Goal: Information Seeking & Learning: Learn about a topic

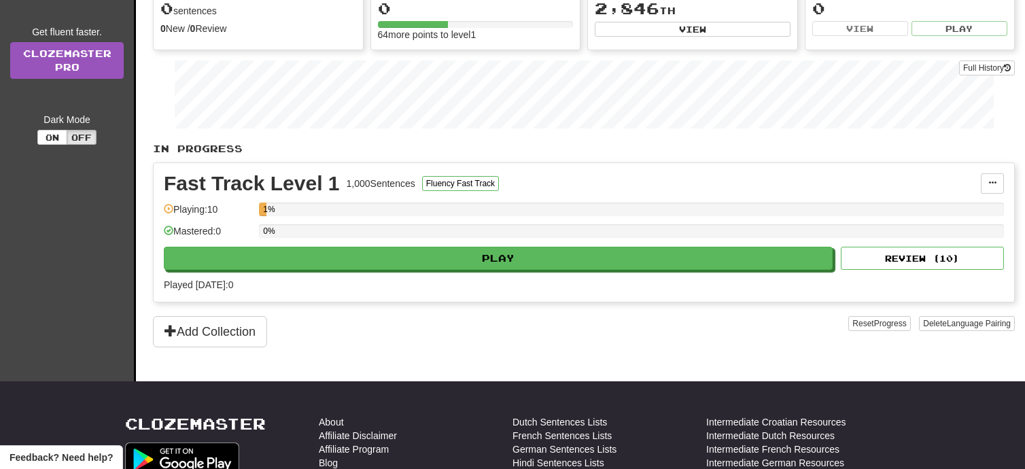
scroll to position [154, 0]
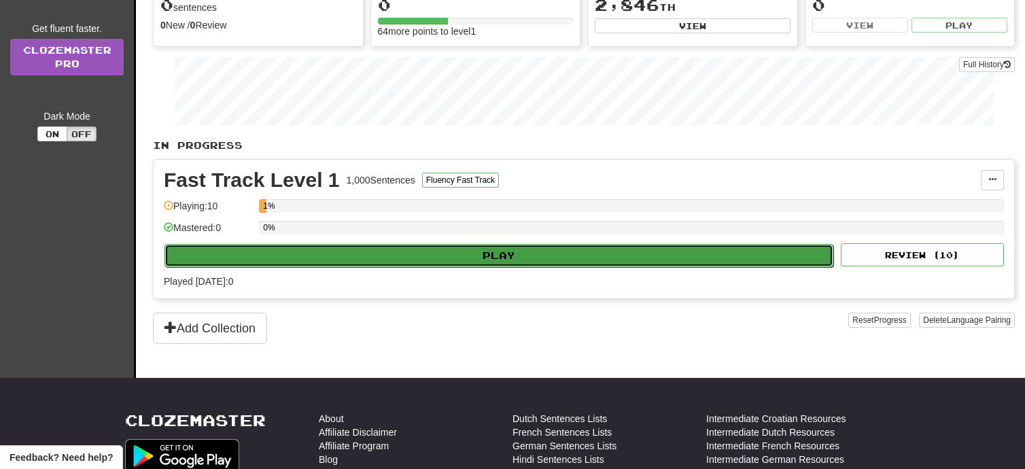
click at [501, 252] on button "Play" at bounding box center [498, 255] width 669 height 23
select select "**"
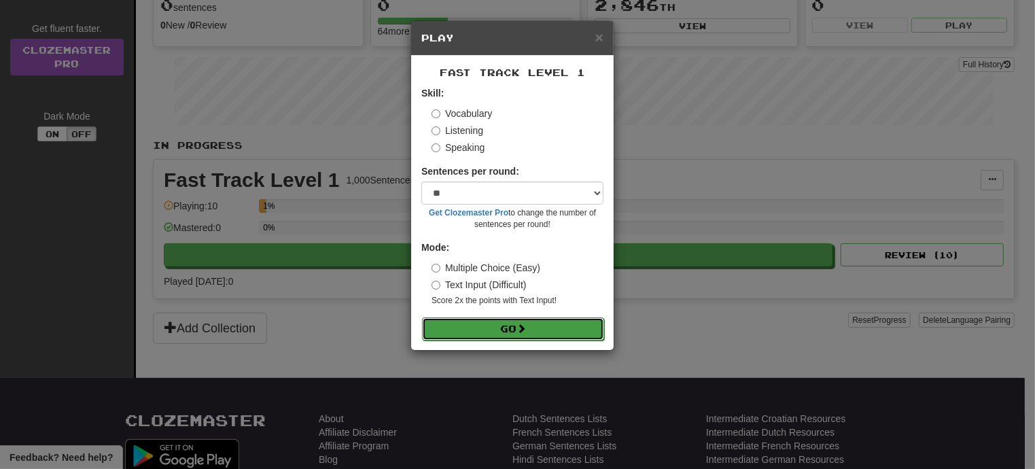
click at [508, 327] on button "Go" at bounding box center [513, 328] width 182 height 23
click at [597, 39] on span "×" at bounding box center [599, 37] width 8 height 16
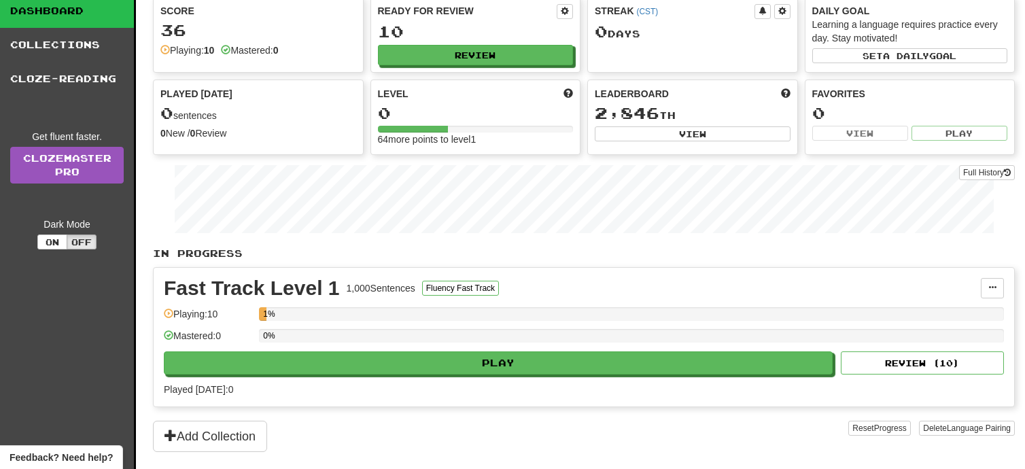
scroll to position [0, 0]
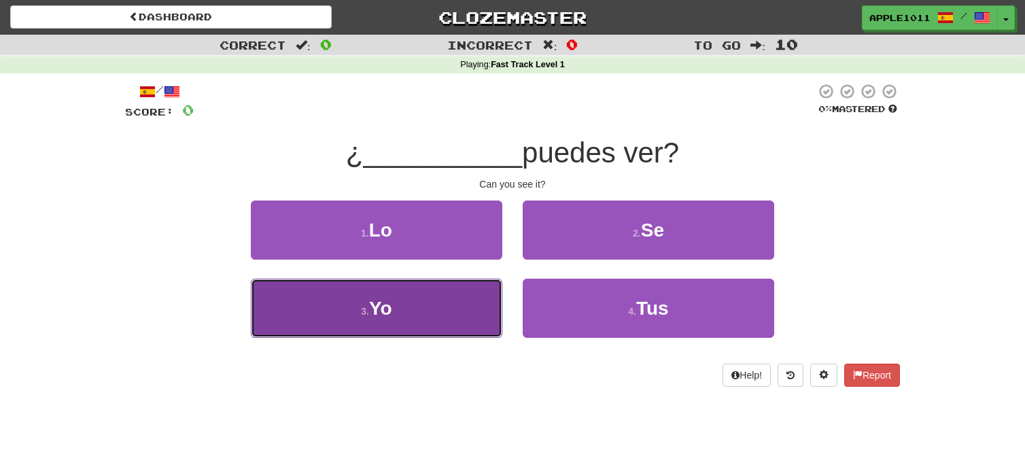
click at [417, 311] on button "3 . Yo" at bounding box center [376, 308] width 251 height 59
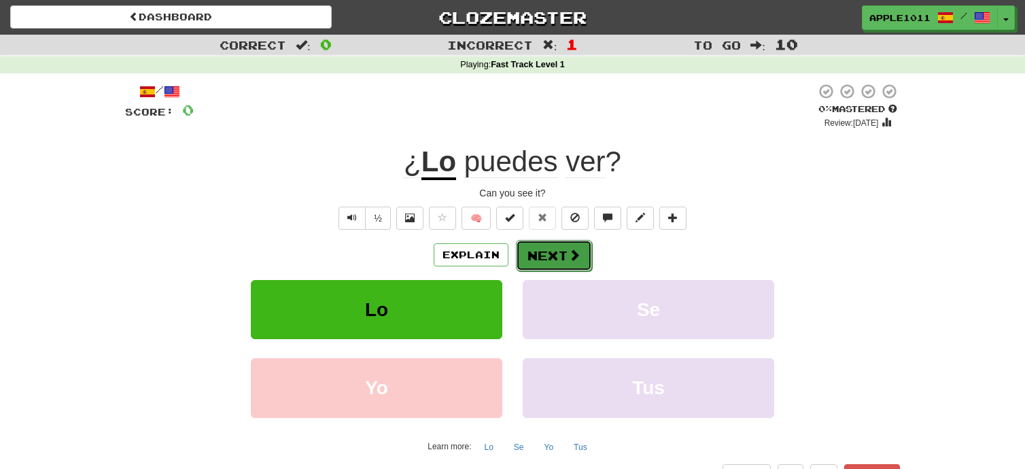
click at [546, 254] on button "Next" at bounding box center [554, 255] width 76 height 31
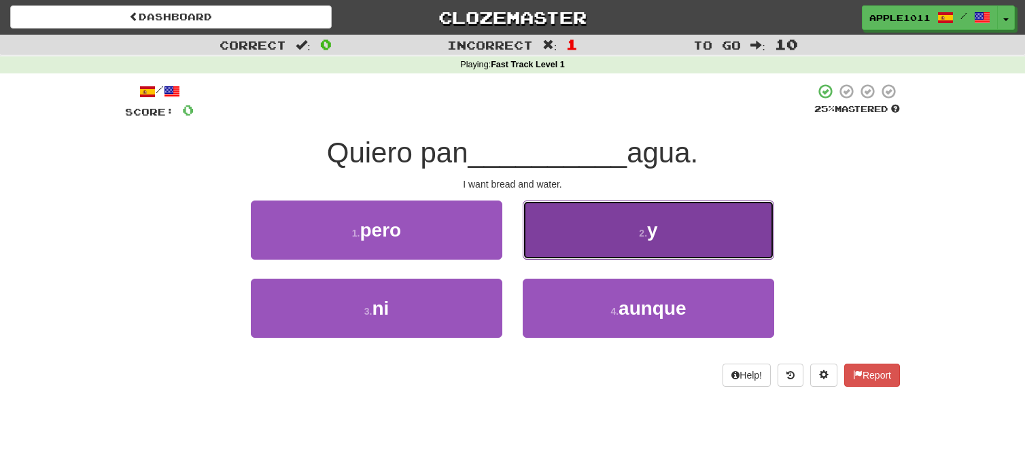
click at [654, 229] on span "y" at bounding box center [652, 229] width 11 height 21
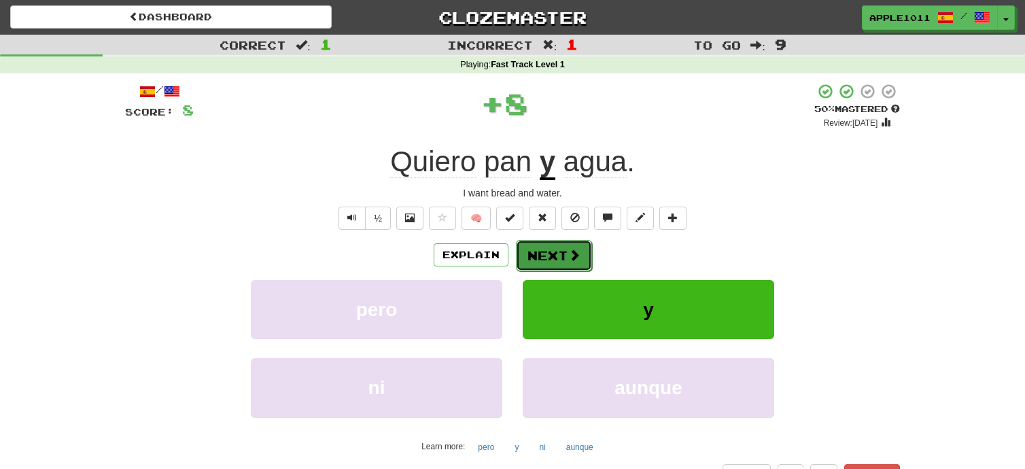
click at [554, 255] on button "Next" at bounding box center [554, 255] width 76 height 31
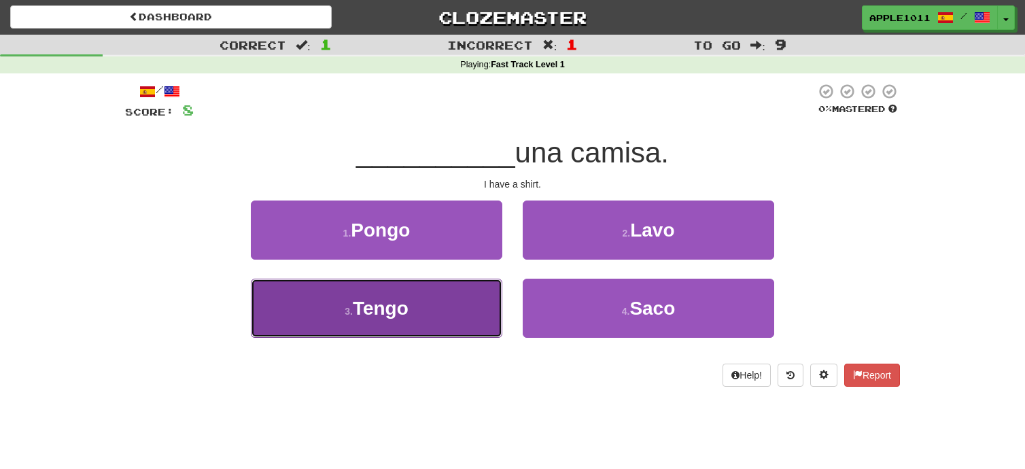
click at [387, 306] on span "Tengo" at bounding box center [381, 308] width 56 height 21
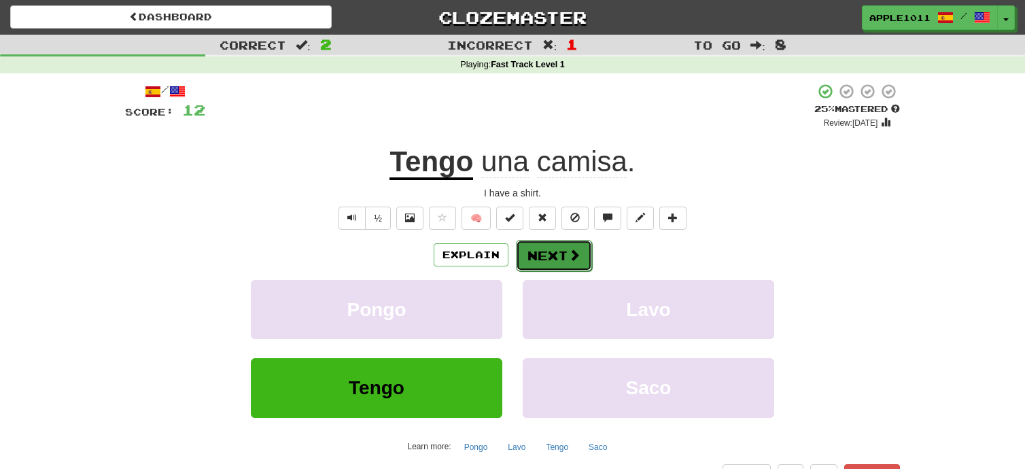
click at [552, 258] on button "Next" at bounding box center [554, 255] width 76 height 31
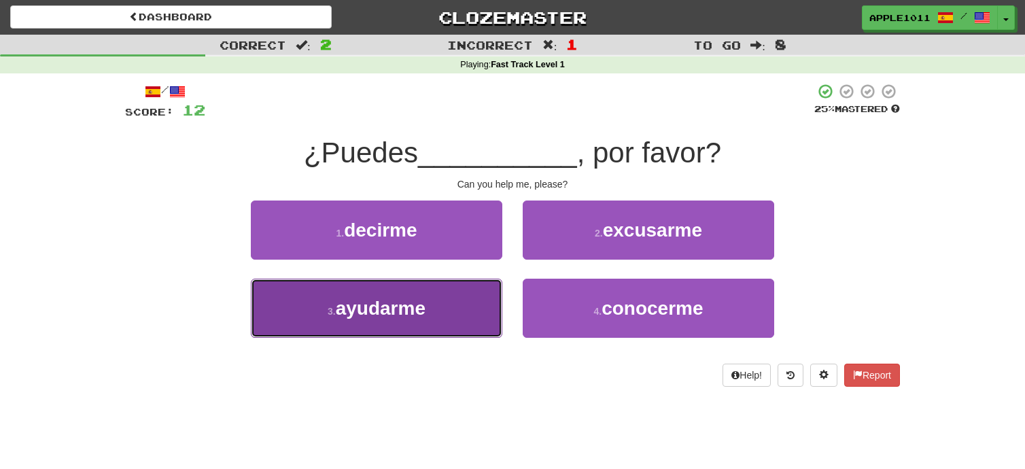
click at [400, 311] on span "ayudarme" at bounding box center [381, 308] width 90 height 21
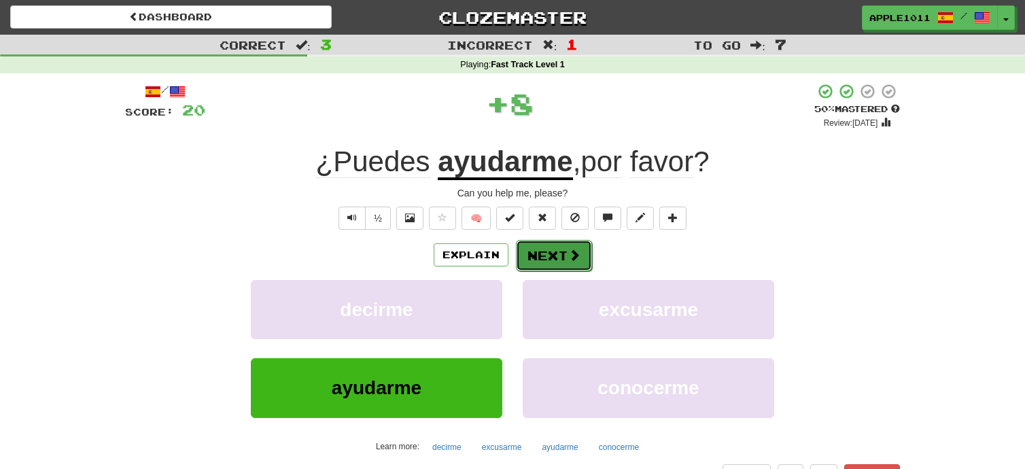
click at [550, 259] on button "Next" at bounding box center [554, 255] width 76 height 31
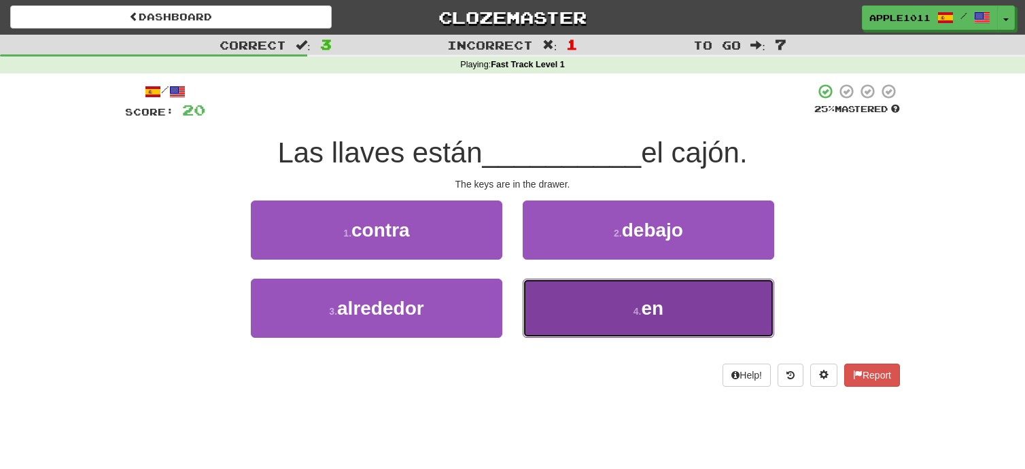
click at [652, 306] on span "en" at bounding box center [652, 308] width 22 height 21
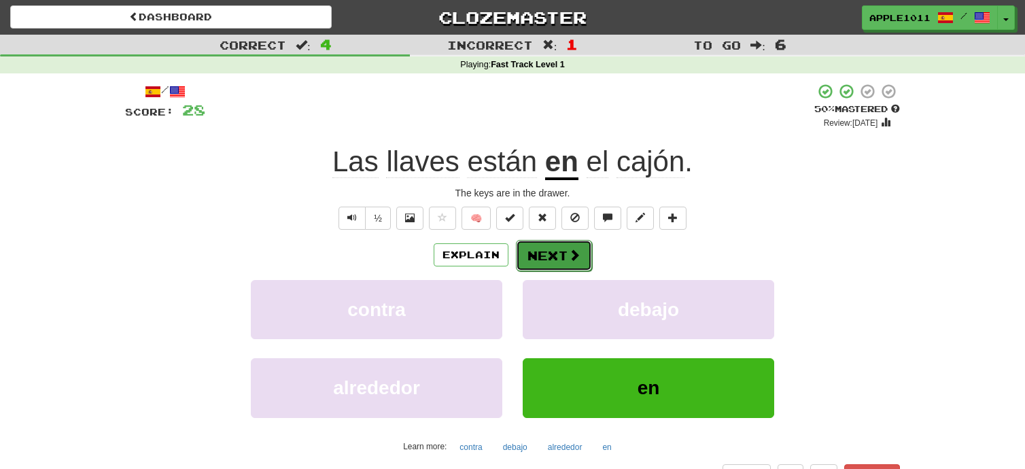
click at [552, 262] on button "Next" at bounding box center [554, 255] width 76 height 31
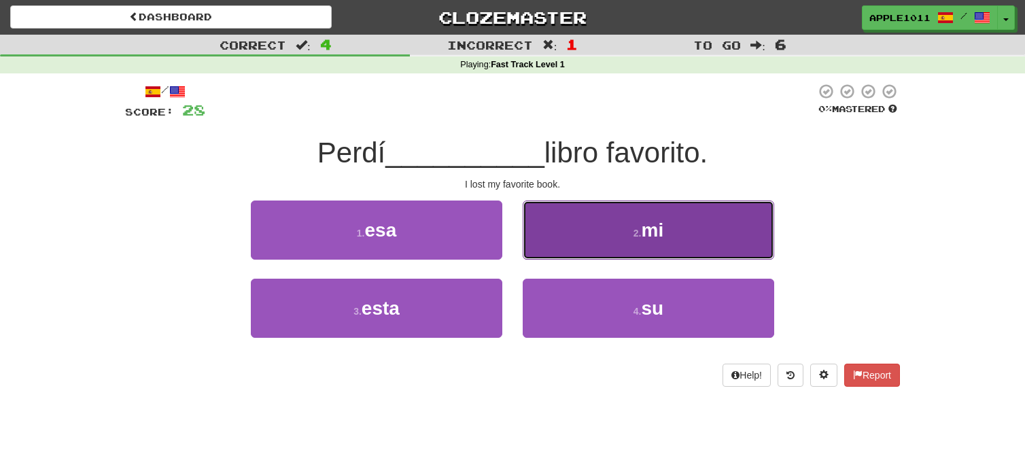
click at [654, 229] on span "mi" at bounding box center [652, 229] width 22 height 21
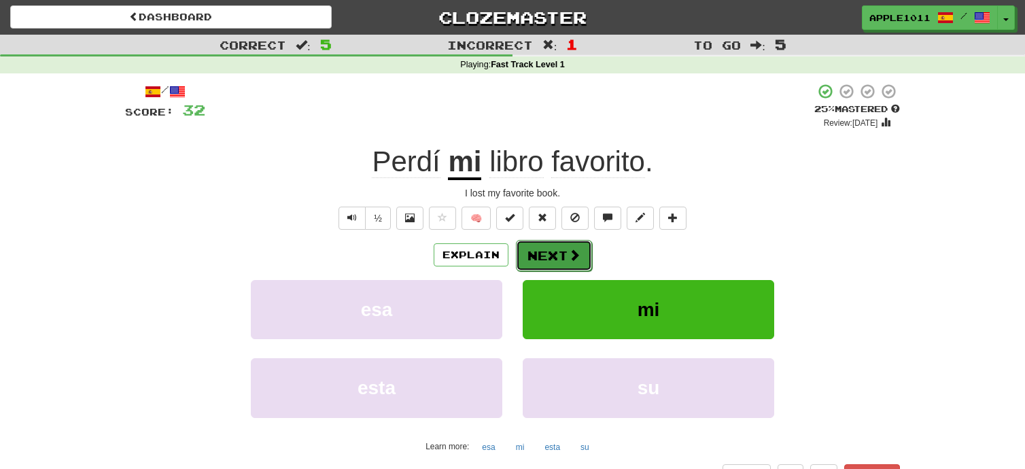
click at [551, 258] on button "Next" at bounding box center [554, 255] width 76 height 31
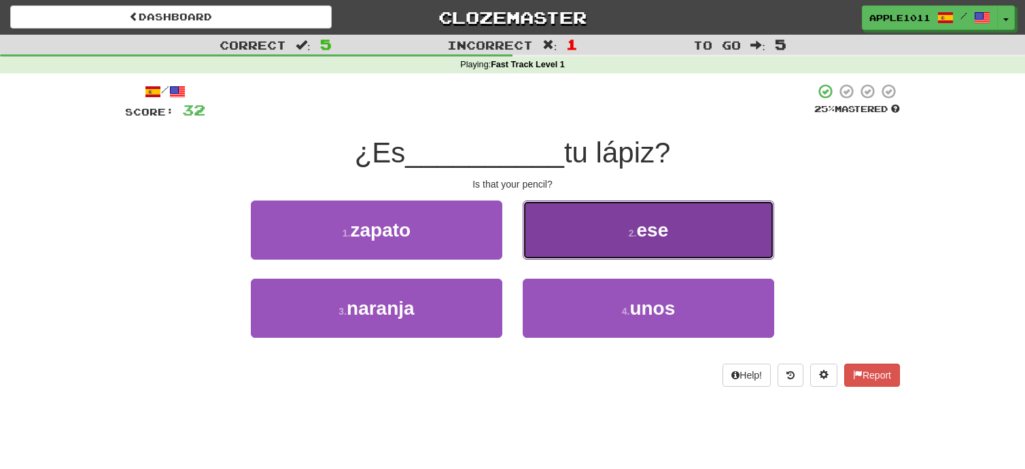
click at [653, 235] on span "ese" at bounding box center [652, 229] width 32 height 21
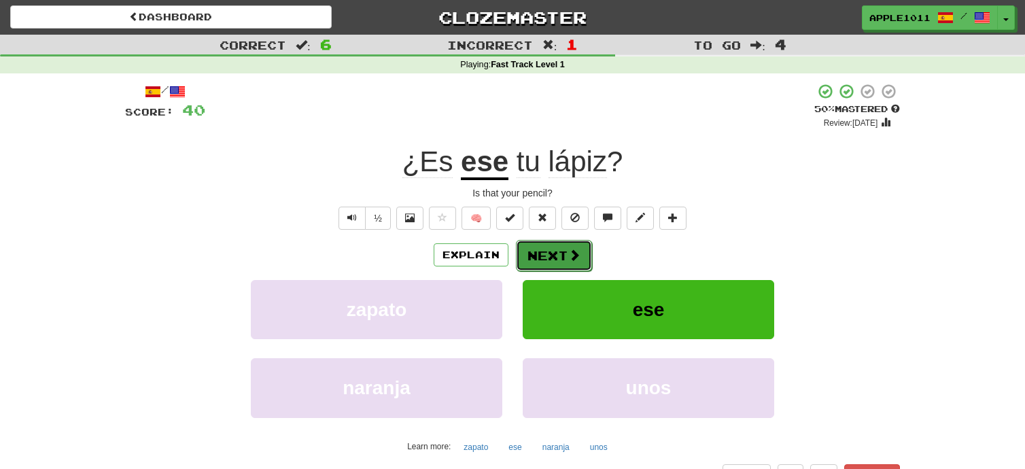
click at [549, 253] on button "Next" at bounding box center [554, 255] width 76 height 31
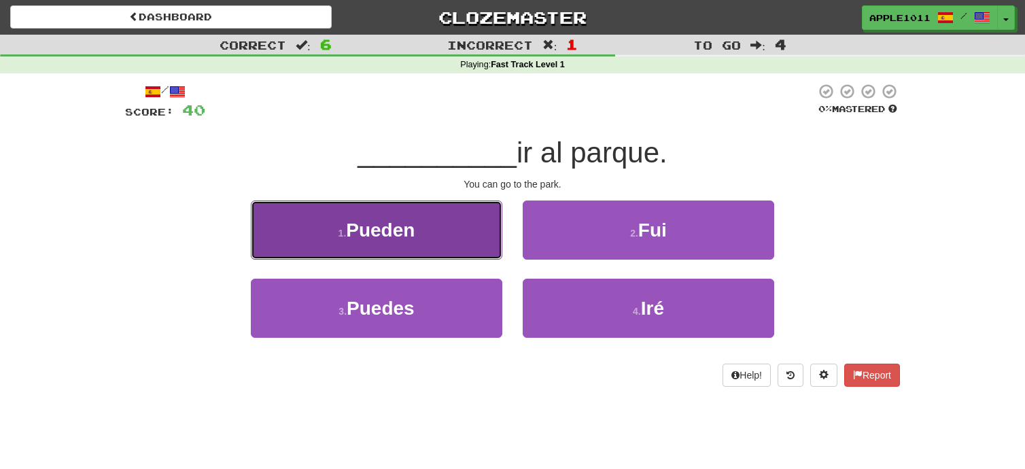
click at [391, 228] on span "Pueden" at bounding box center [380, 229] width 69 height 21
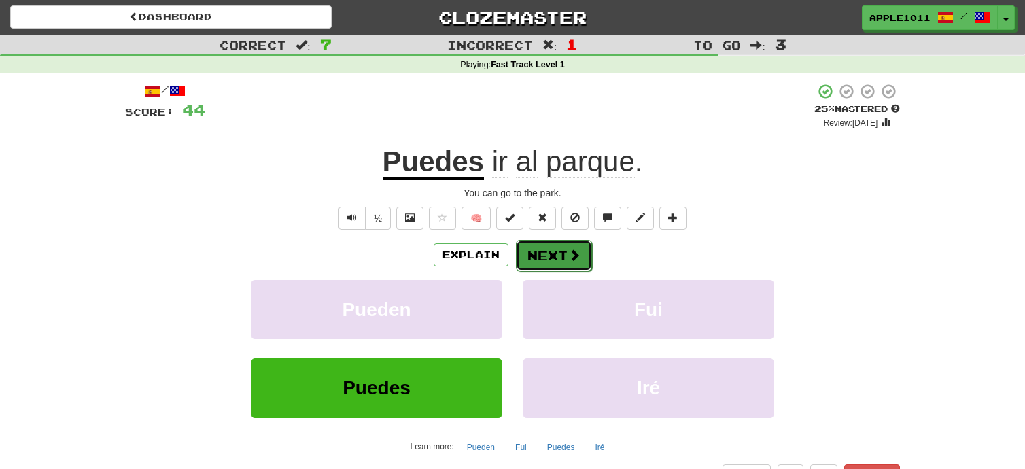
click at [543, 255] on button "Next" at bounding box center [554, 255] width 76 height 31
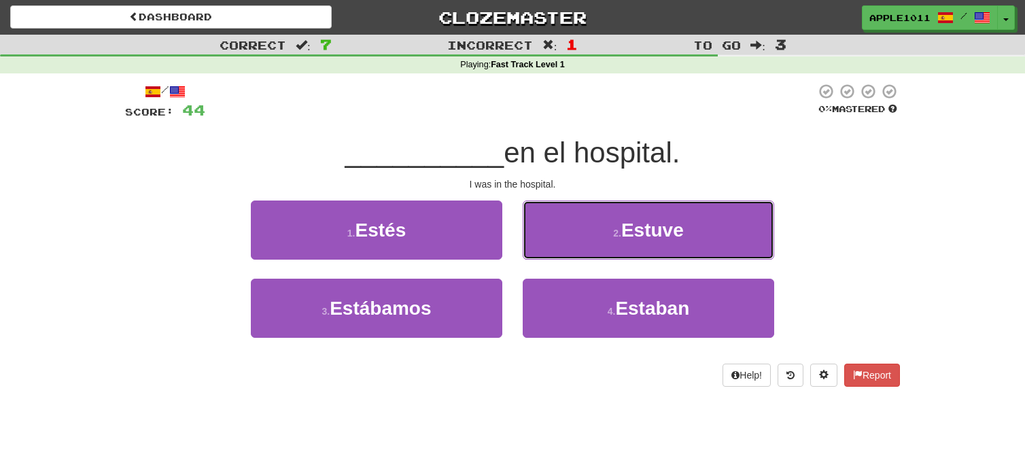
click at [543, 255] on button "2 . Estuve" at bounding box center [647, 229] width 251 height 59
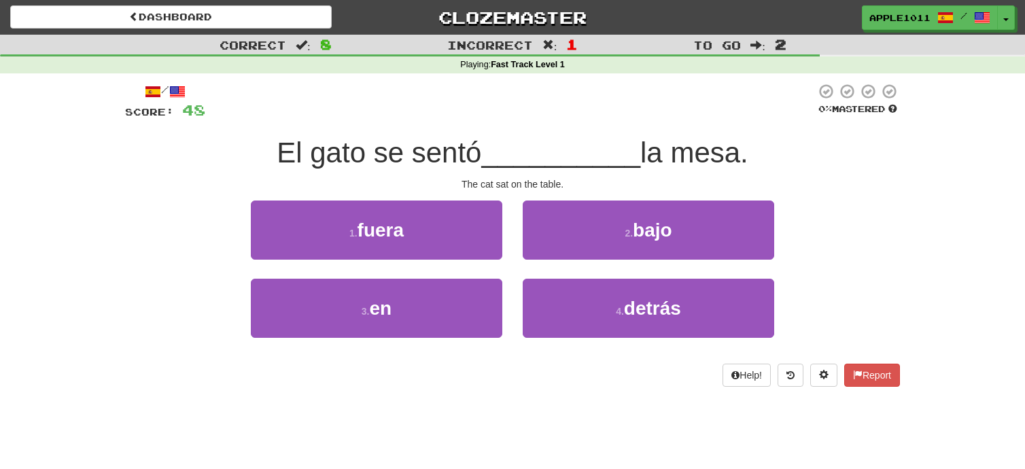
click at [543, 255] on button "2 . bajo" at bounding box center [647, 229] width 251 height 59
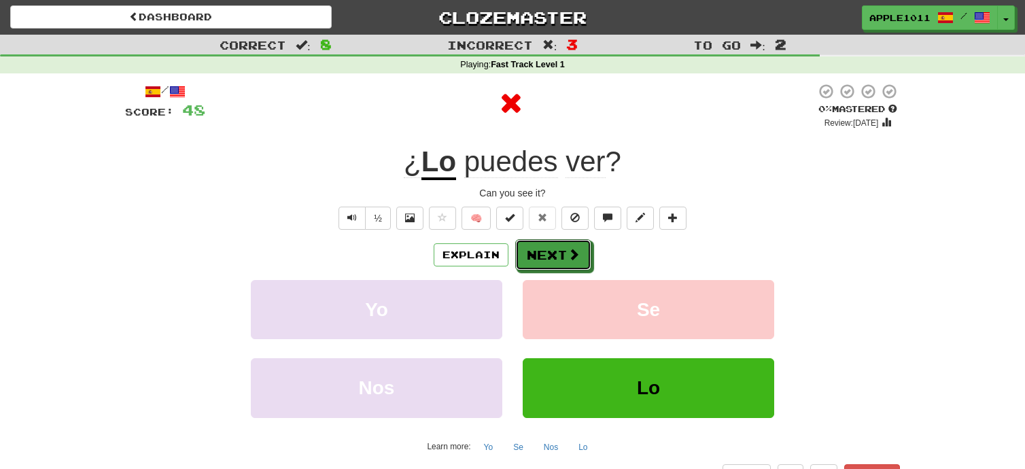
click at [543, 255] on button "Next" at bounding box center [553, 254] width 76 height 31
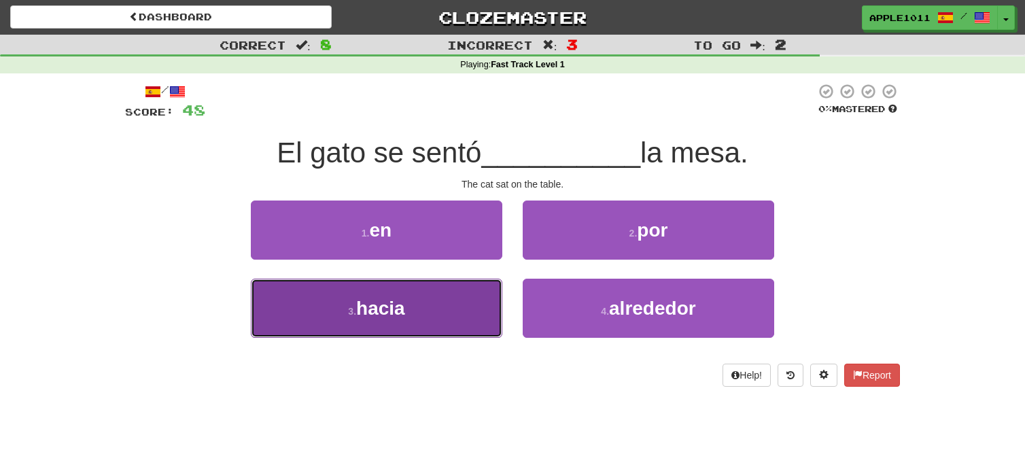
click at [394, 303] on span "hacia" at bounding box center [380, 308] width 49 height 21
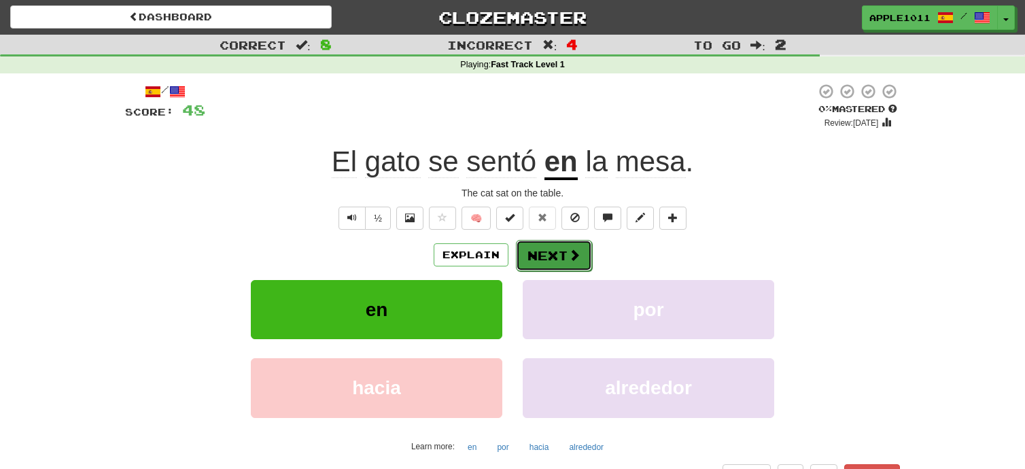
click at [556, 248] on button "Next" at bounding box center [554, 255] width 76 height 31
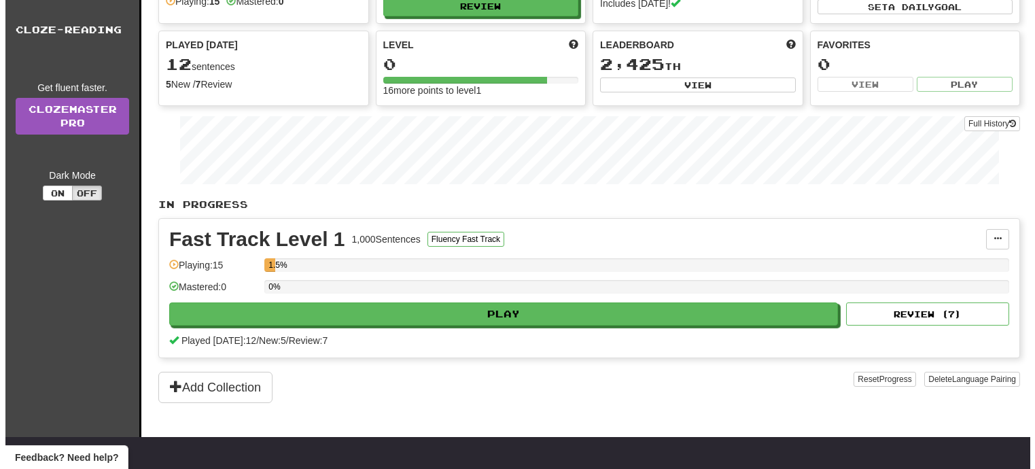
scroll to position [110, 0]
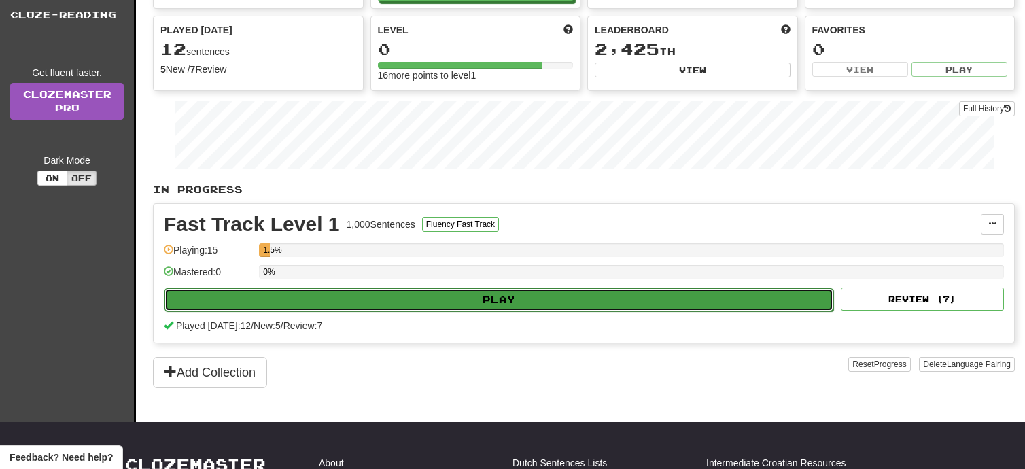
click at [488, 298] on button "Play" at bounding box center [498, 299] width 669 height 23
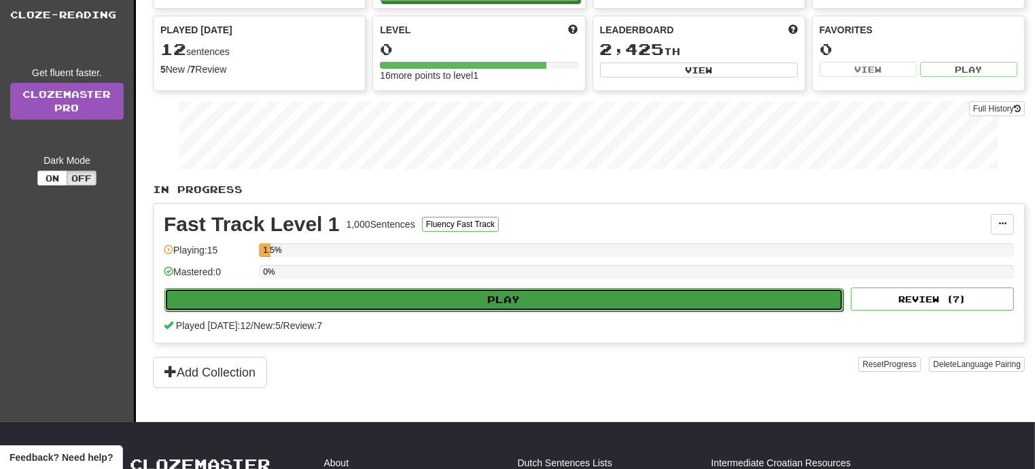
select select "**"
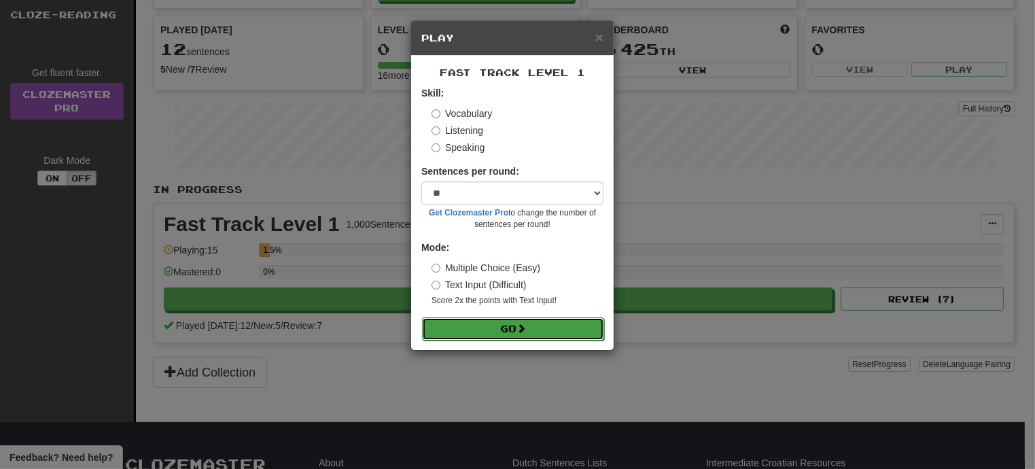
click at [503, 327] on button "Go" at bounding box center [513, 328] width 182 height 23
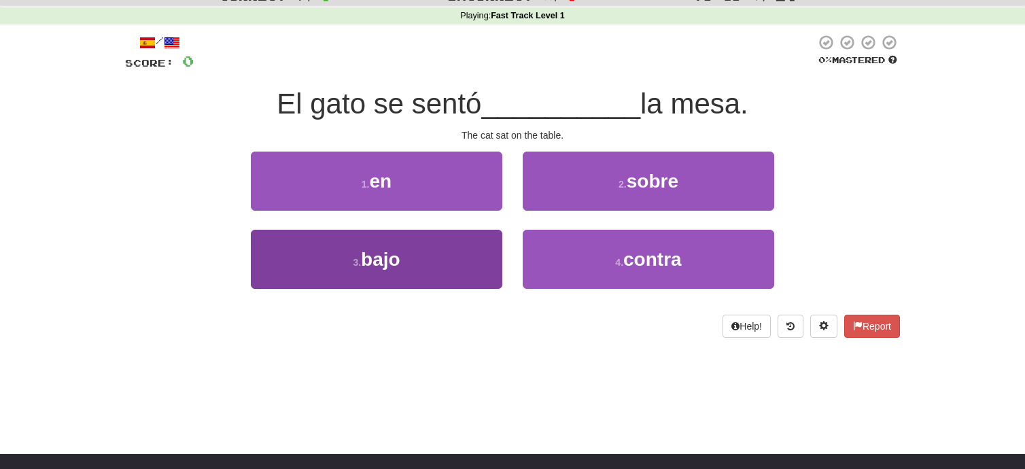
scroll to position [52, 0]
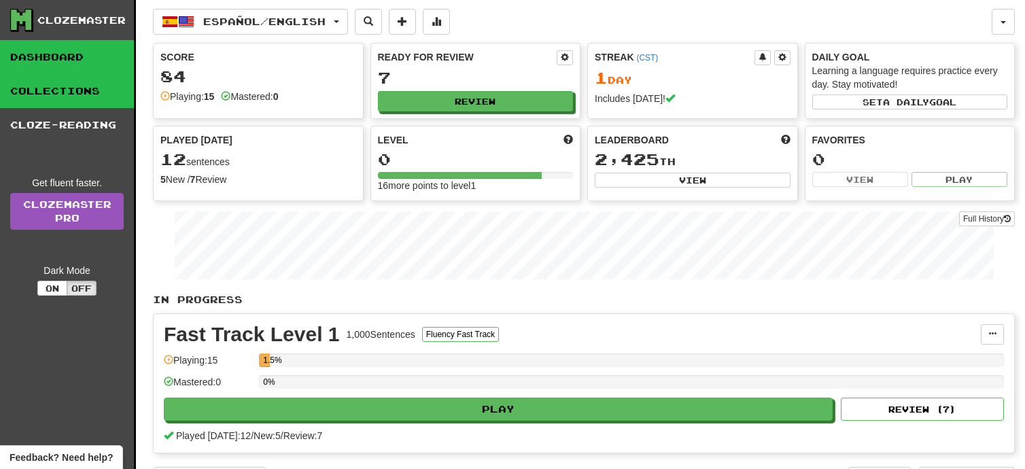
click at [82, 87] on link "Collections" at bounding box center [67, 91] width 134 height 34
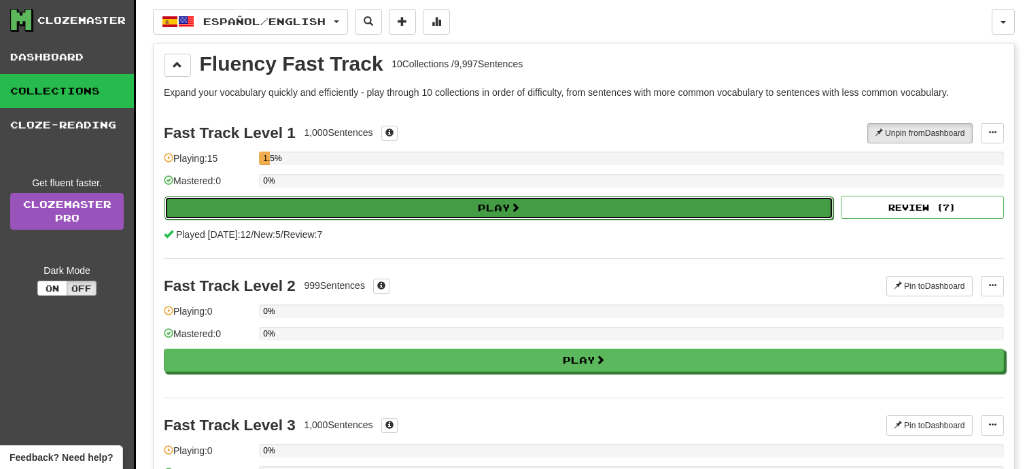
click at [494, 204] on button "Play" at bounding box center [498, 207] width 669 height 23
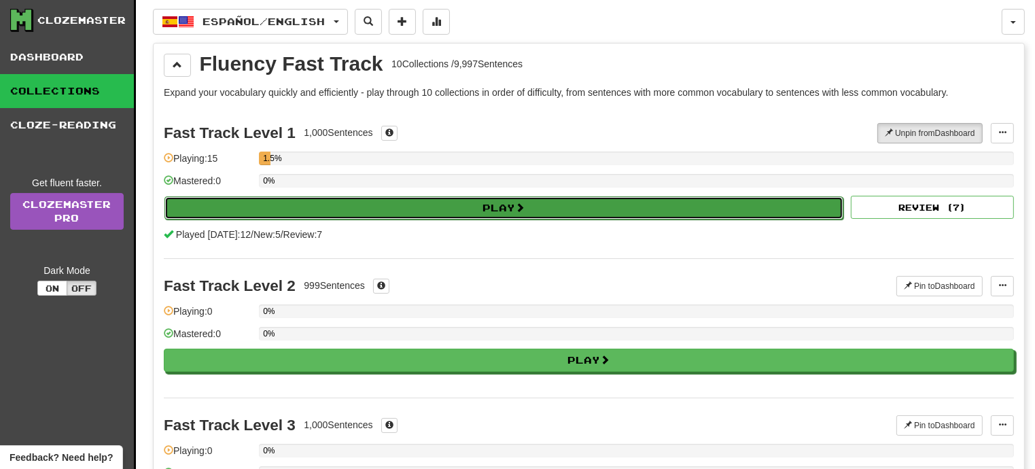
select select "**"
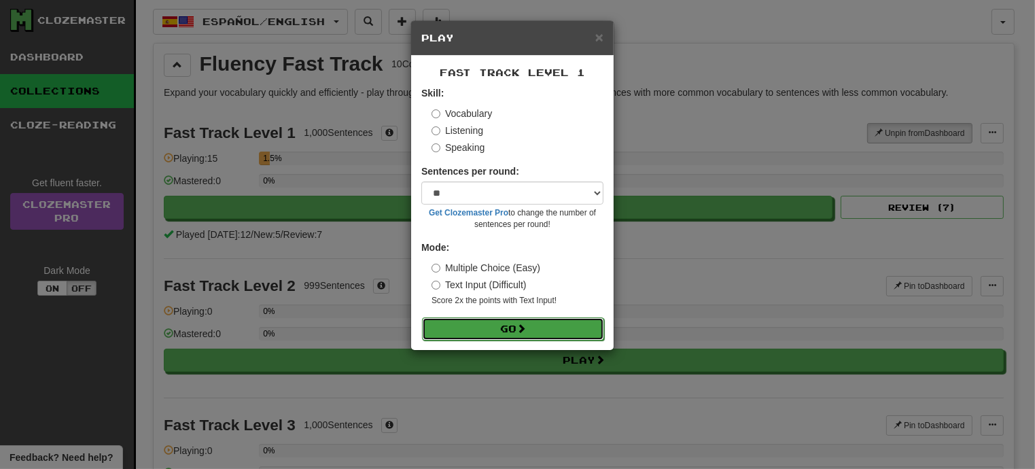
click at [504, 325] on button "Go" at bounding box center [513, 328] width 182 height 23
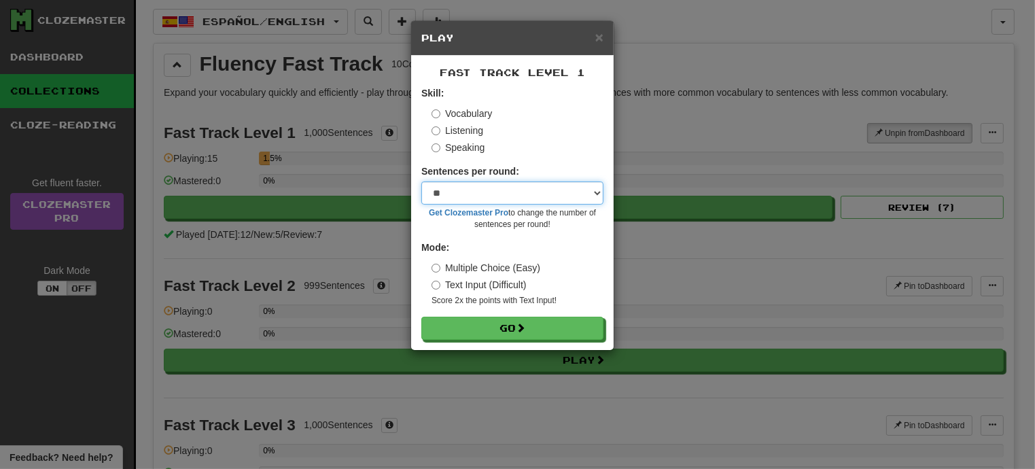
click at [597, 192] on select "* ** ** ** ** ** *** ********" at bounding box center [512, 192] width 182 height 23
click at [636, 115] on div "× Play Fast Track Level 1 Skill: Vocabulary Listening Speaking Sentences per ro…" at bounding box center [517, 234] width 1035 height 469
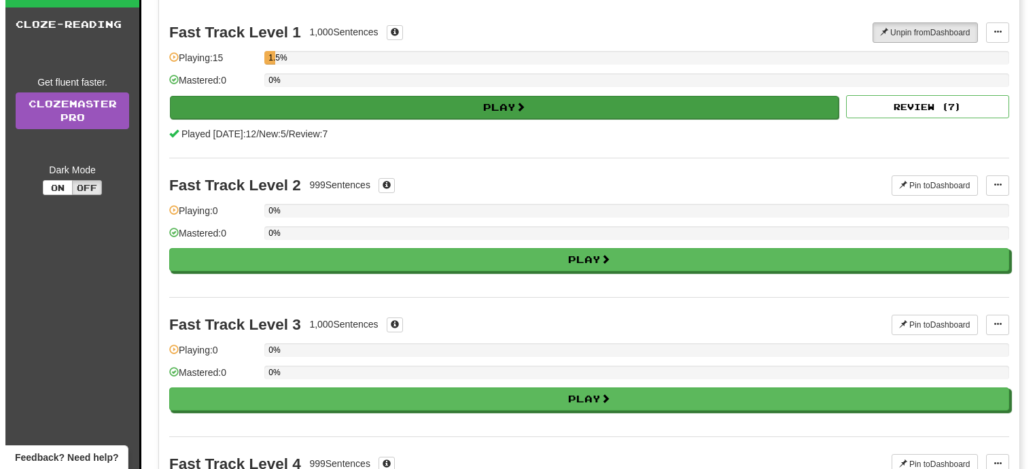
scroll to position [103, 0]
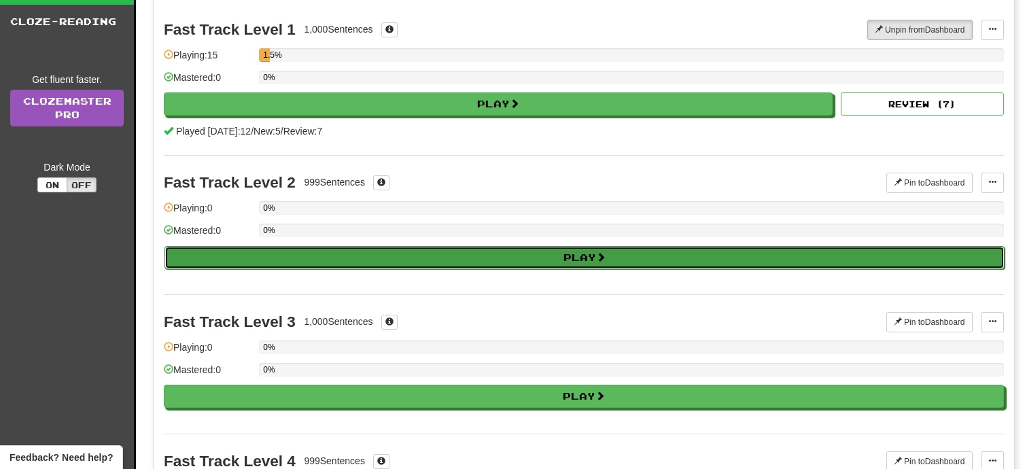
click at [580, 253] on button "Play" at bounding box center [584, 257] width 840 height 23
select select "**"
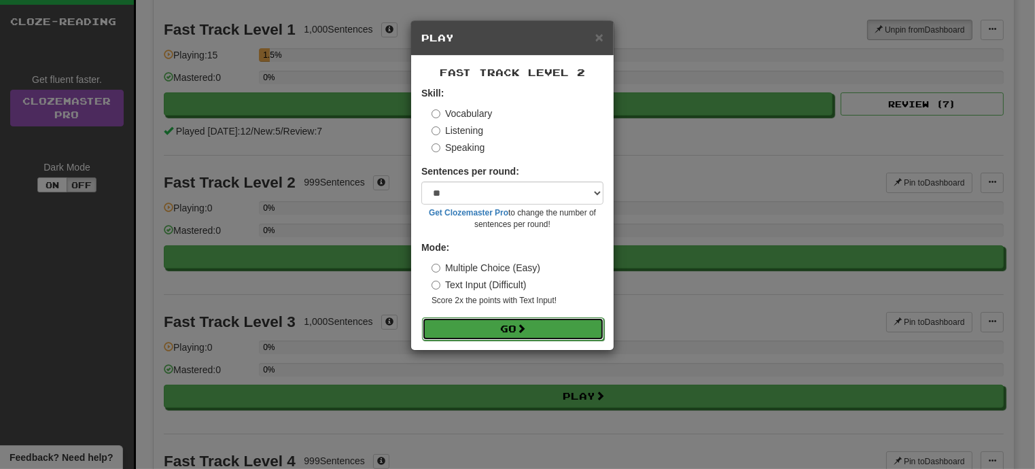
click at [500, 328] on button "Go" at bounding box center [513, 328] width 182 height 23
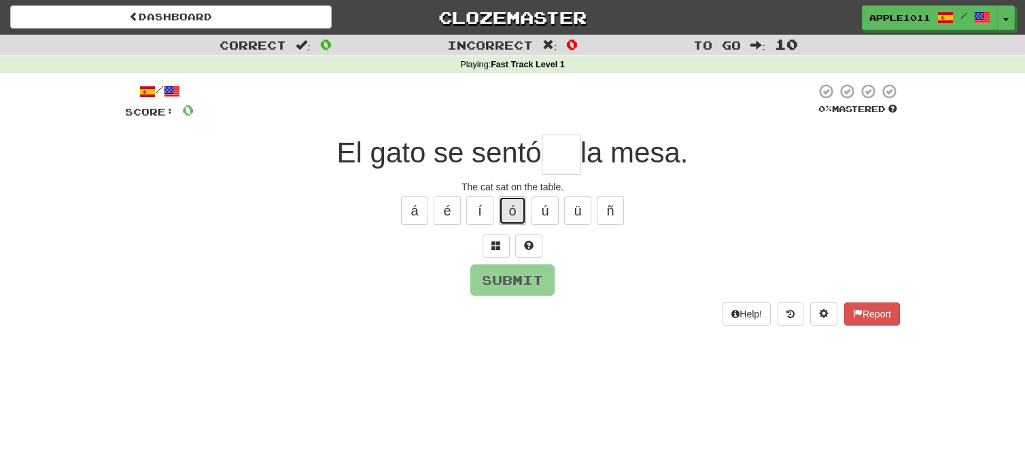
click at [511, 209] on button "ó" at bounding box center [512, 210] width 27 height 29
click at [510, 279] on button "Submit" at bounding box center [513, 280] width 84 height 31
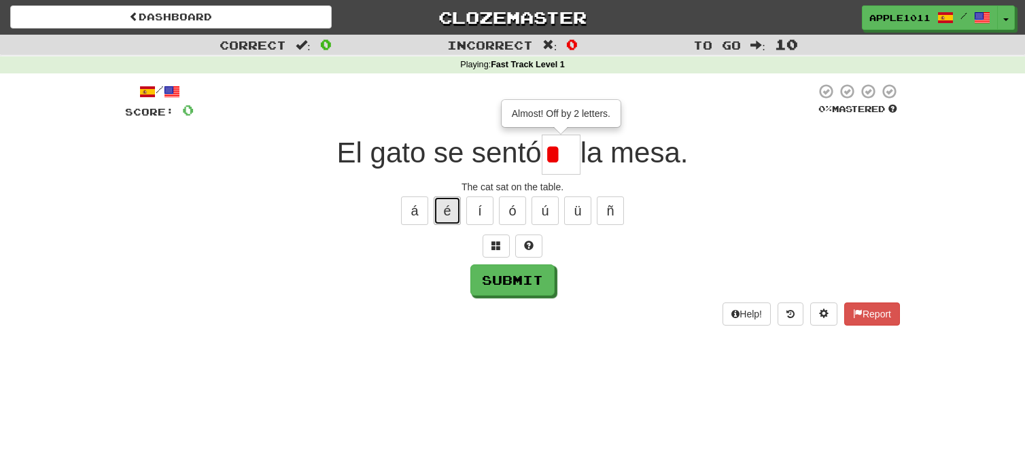
click at [444, 206] on button "é" at bounding box center [446, 210] width 27 height 29
click at [528, 283] on button "Submit" at bounding box center [513, 280] width 84 height 31
click at [415, 212] on button "á" at bounding box center [414, 210] width 27 height 29
click at [414, 211] on button "á" at bounding box center [414, 210] width 27 height 29
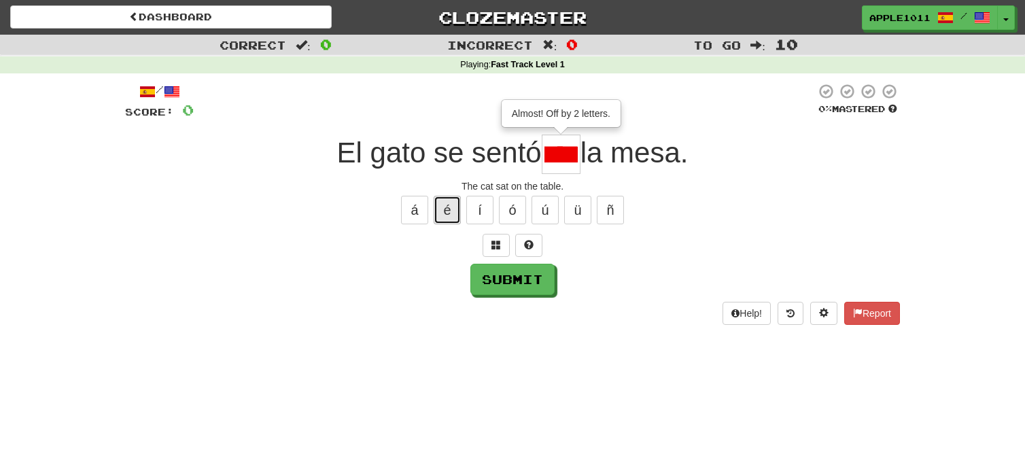
click at [446, 205] on button "é" at bounding box center [446, 210] width 27 height 29
click at [476, 209] on button "í" at bounding box center [479, 210] width 27 height 29
click at [550, 205] on button "ú" at bounding box center [544, 210] width 27 height 29
click at [577, 208] on button "ü" at bounding box center [577, 210] width 27 height 29
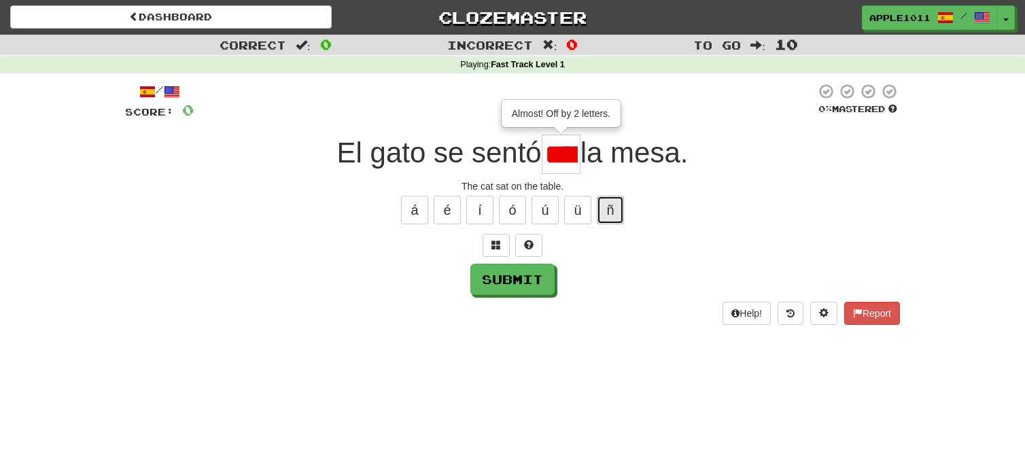
click at [613, 215] on button "ñ" at bounding box center [610, 210] width 27 height 29
type input "*********"
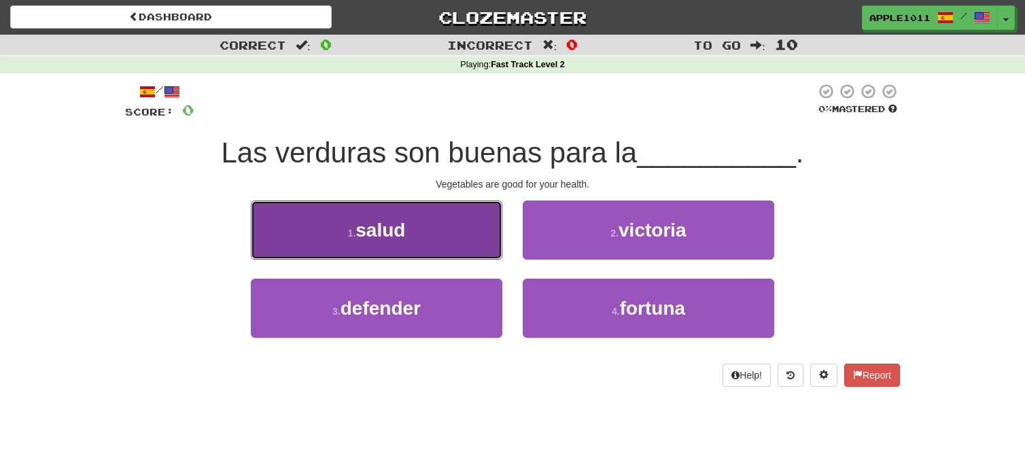
click at [393, 221] on span "salud" at bounding box center [380, 229] width 50 height 21
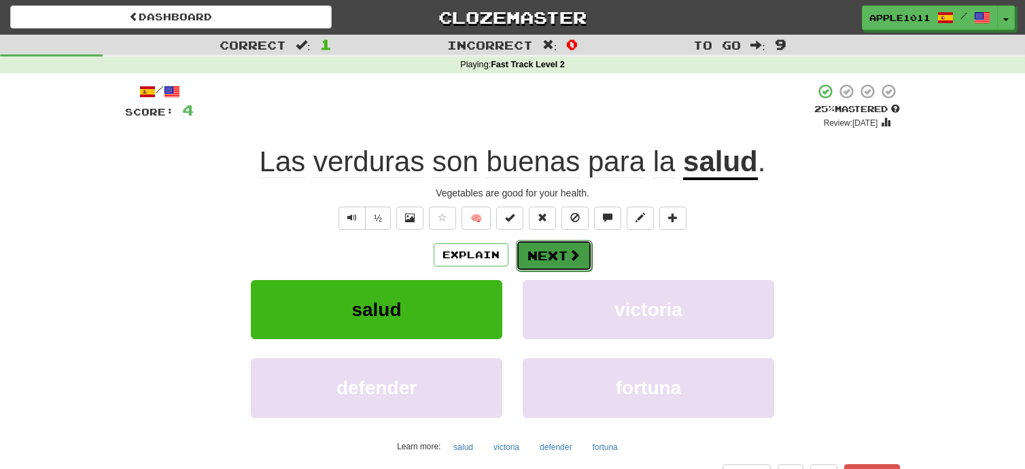
click at [537, 258] on button "Next" at bounding box center [554, 255] width 76 height 31
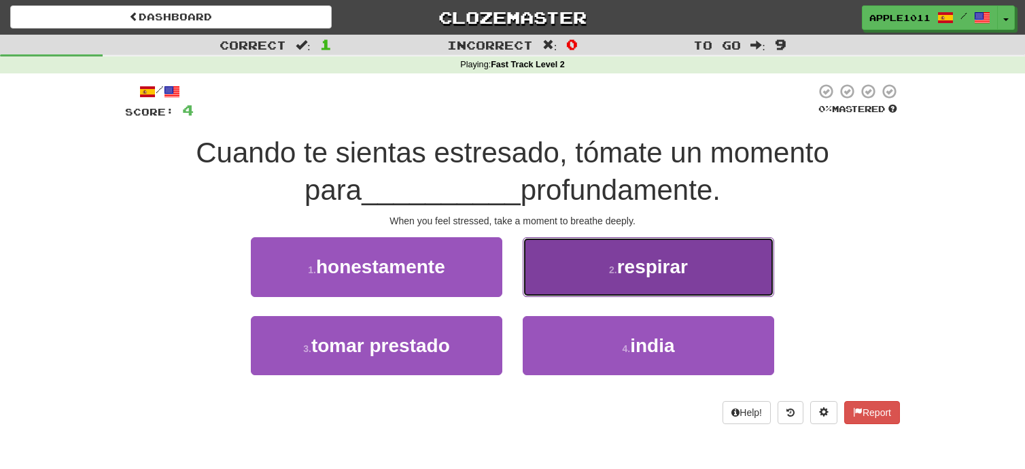
click at [650, 265] on span "respirar" at bounding box center [652, 266] width 71 height 21
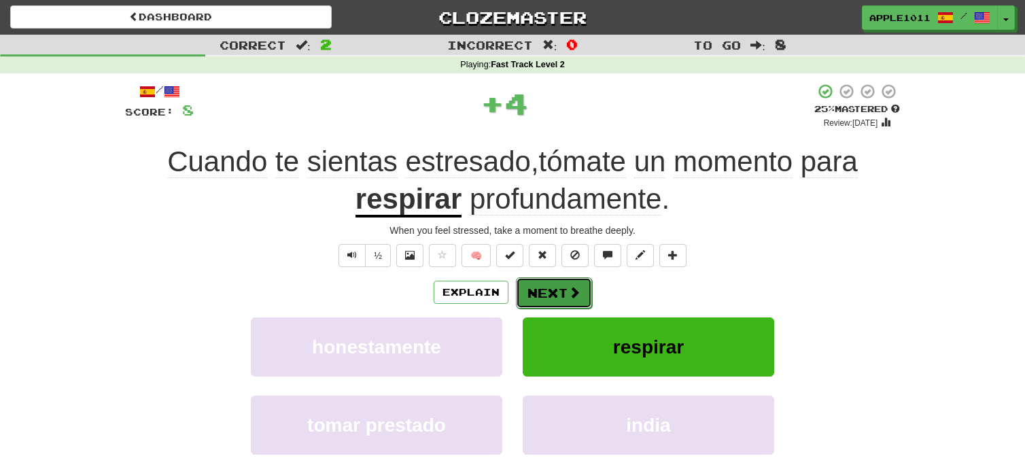
click at [552, 295] on button "Next" at bounding box center [554, 292] width 76 height 31
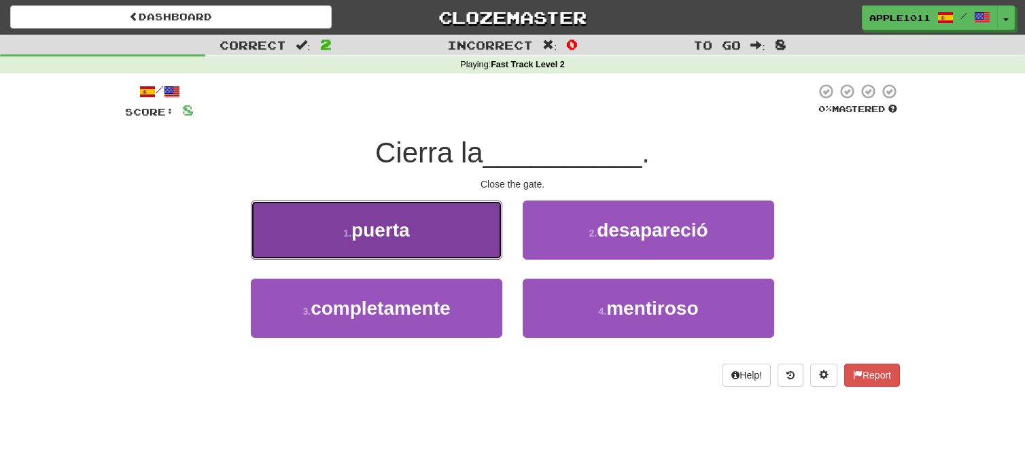
click at [389, 231] on span "puerta" at bounding box center [380, 229] width 58 height 21
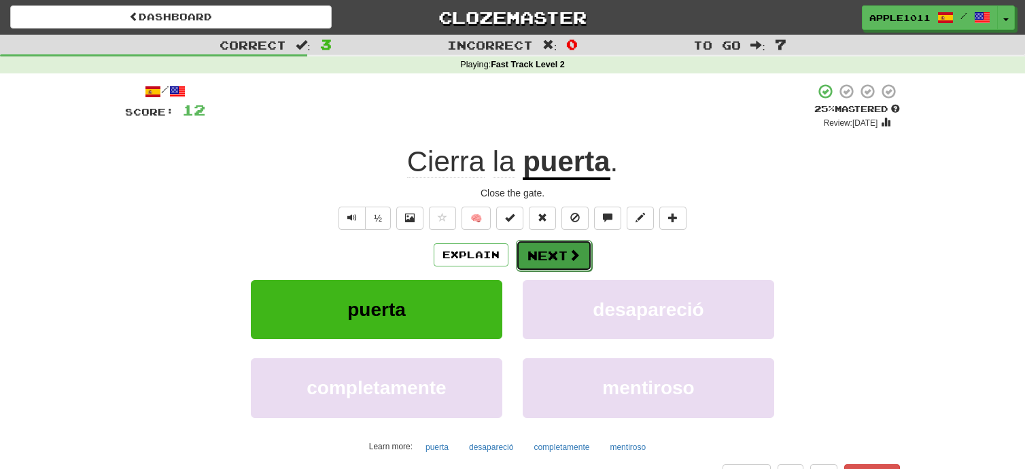
click at [558, 255] on button "Next" at bounding box center [554, 255] width 76 height 31
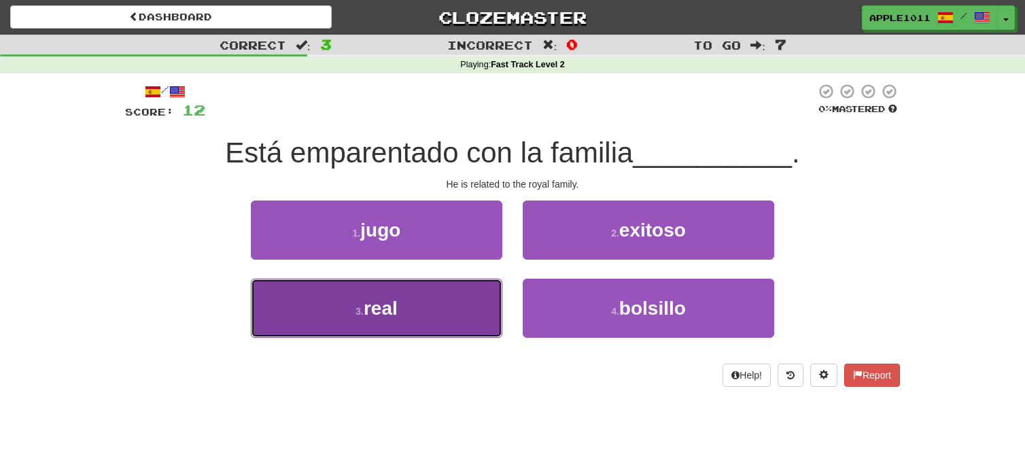
click at [381, 306] on span "real" at bounding box center [380, 308] width 34 height 21
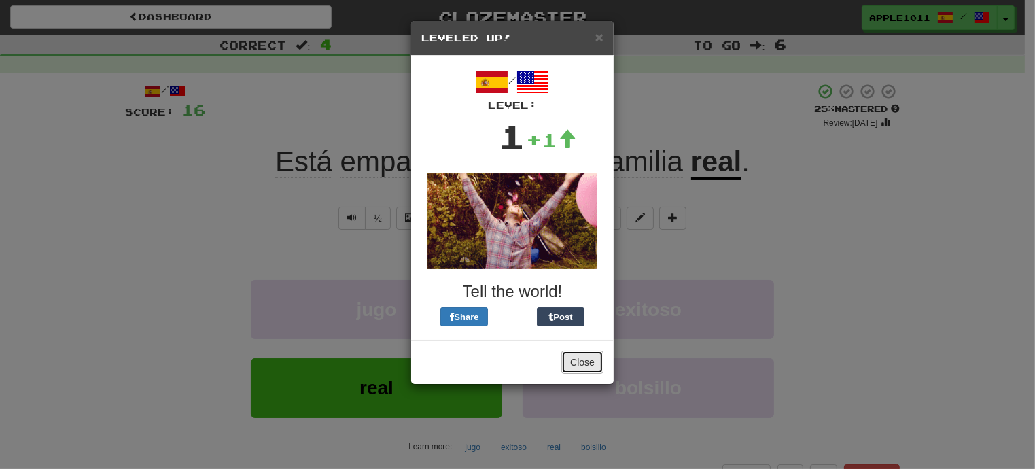
click at [580, 358] on button "Close" at bounding box center [582, 362] width 42 height 23
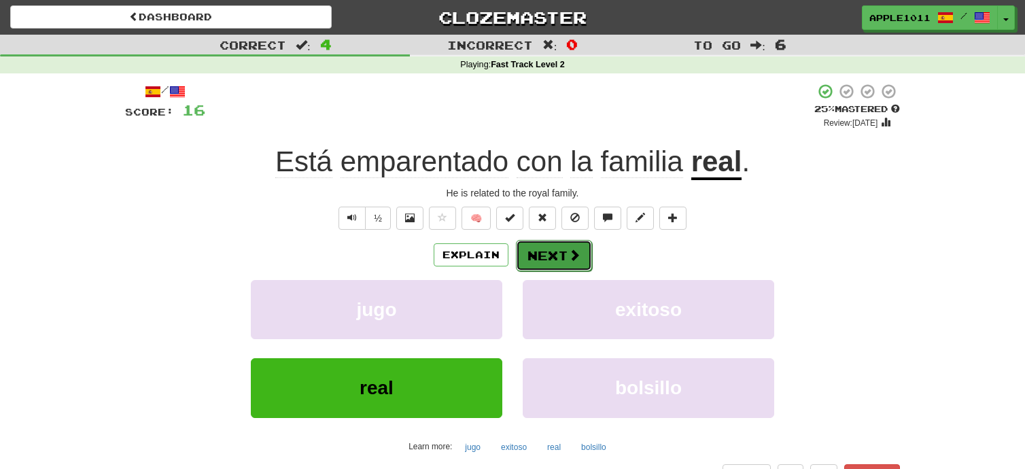
click at [552, 253] on button "Next" at bounding box center [554, 255] width 76 height 31
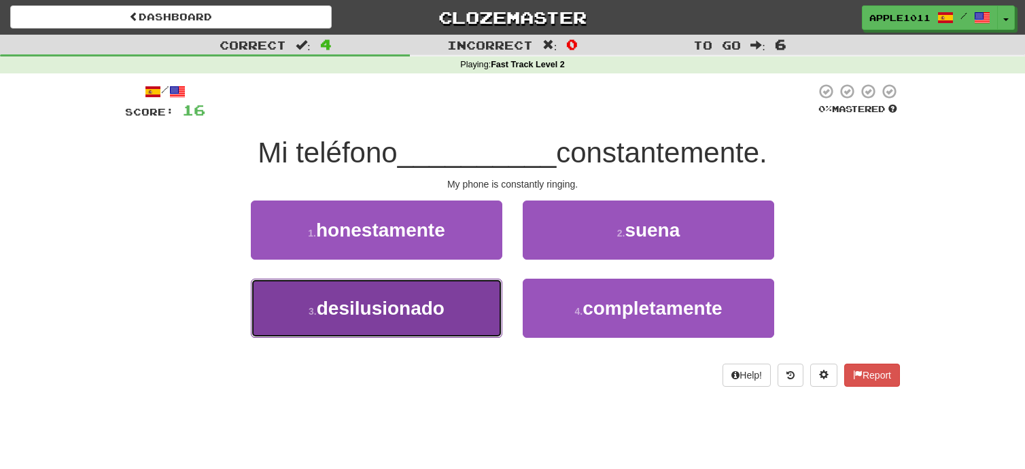
click at [423, 310] on span "desilusionado" at bounding box center [381, 308] width 128 height 21
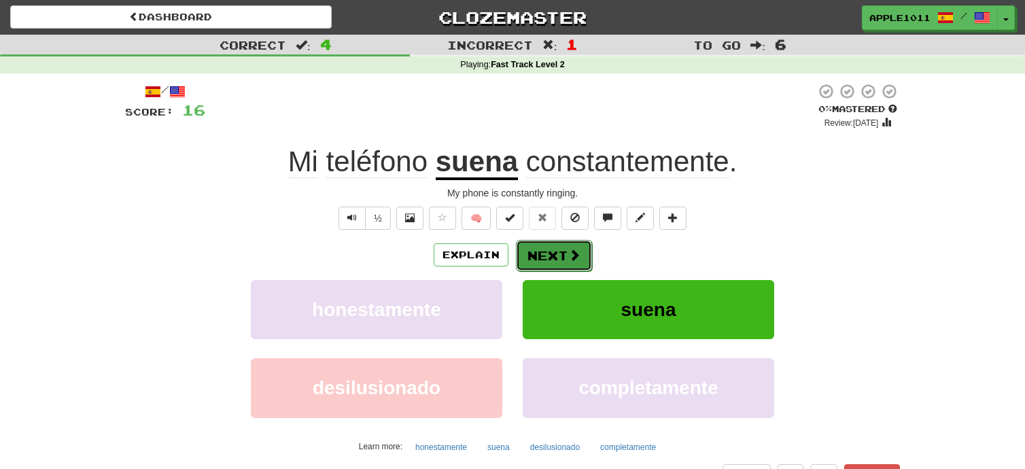
click at [545, 255] on button "Next" at bounding box center [554, 255] width 76 height 31
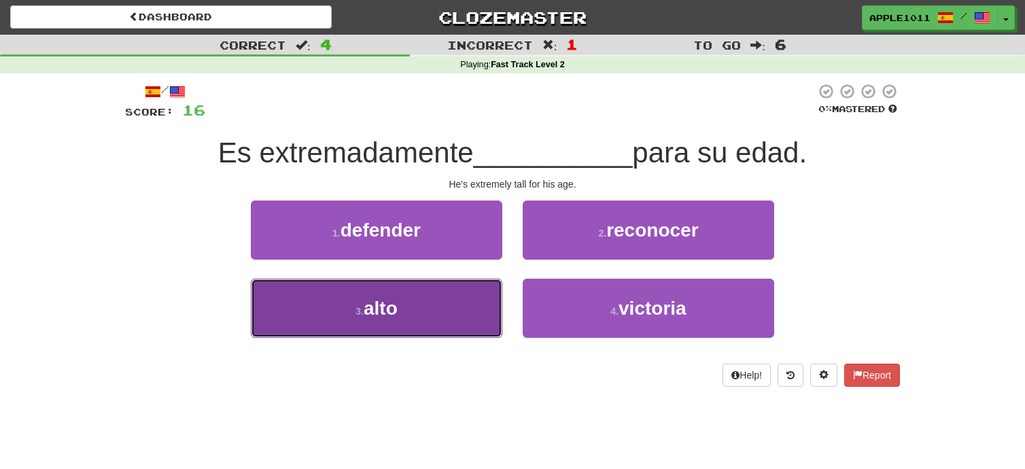
click at [376, 312] on span "alto" at bounding box center [380, 308] width 34 height 21
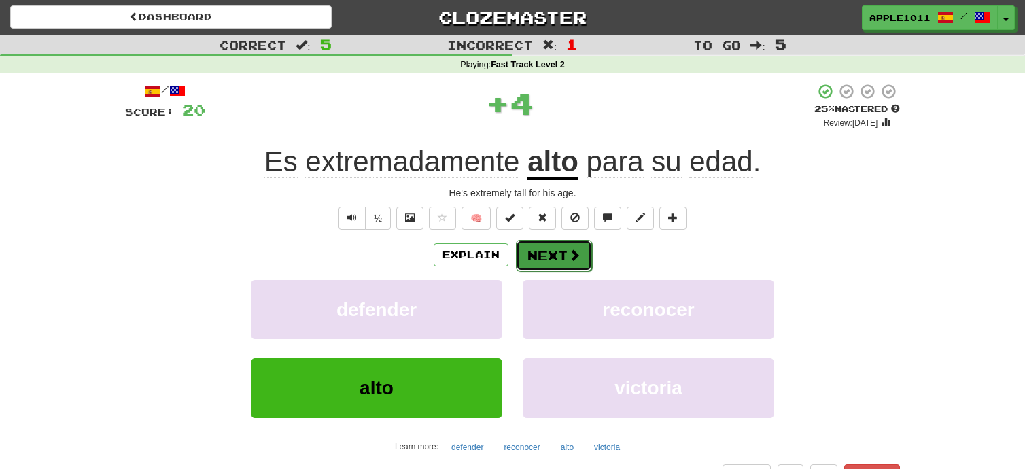
click at [537, 253] on button "Next" at bounding box center [554, 255] width 76 height 31
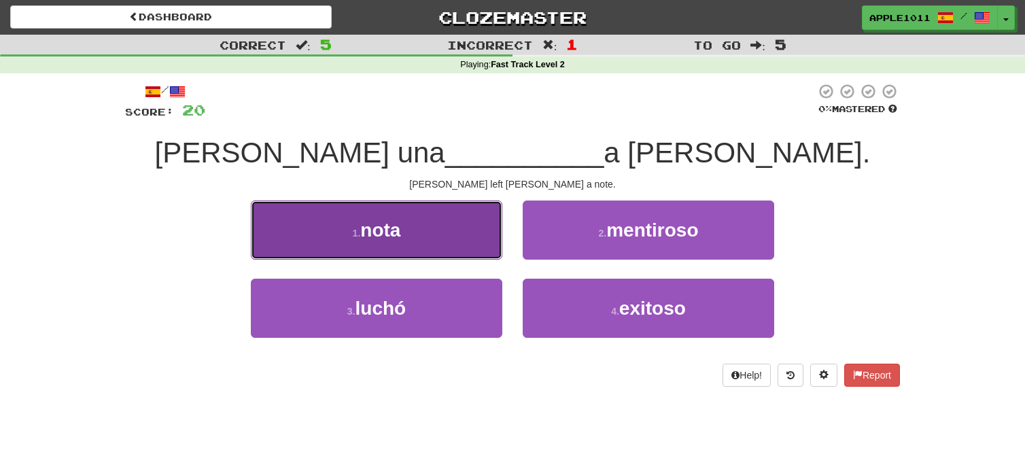
click at [389, 244] on button "1 . nota" at bounding box center [376, 229] width 251 height 59
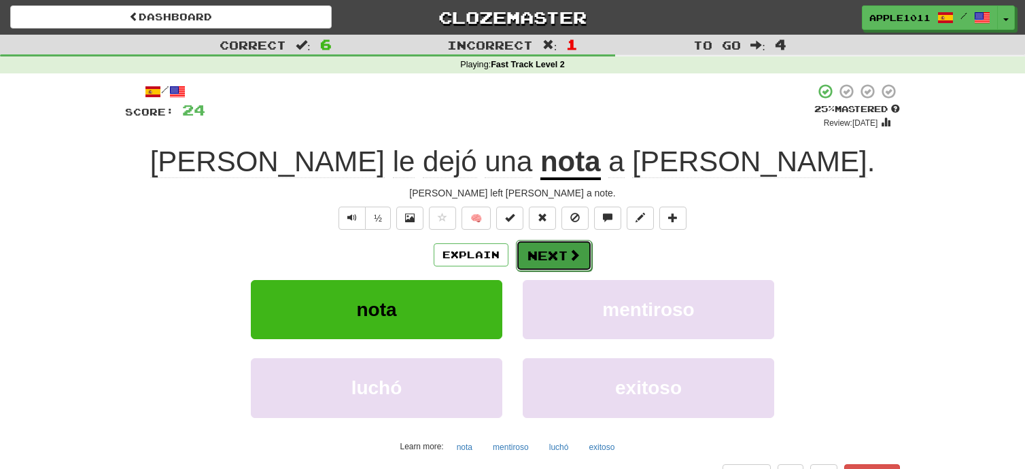
click at [544, 258] on button "Next" at bounding box center [554, 255] width 76 height 31
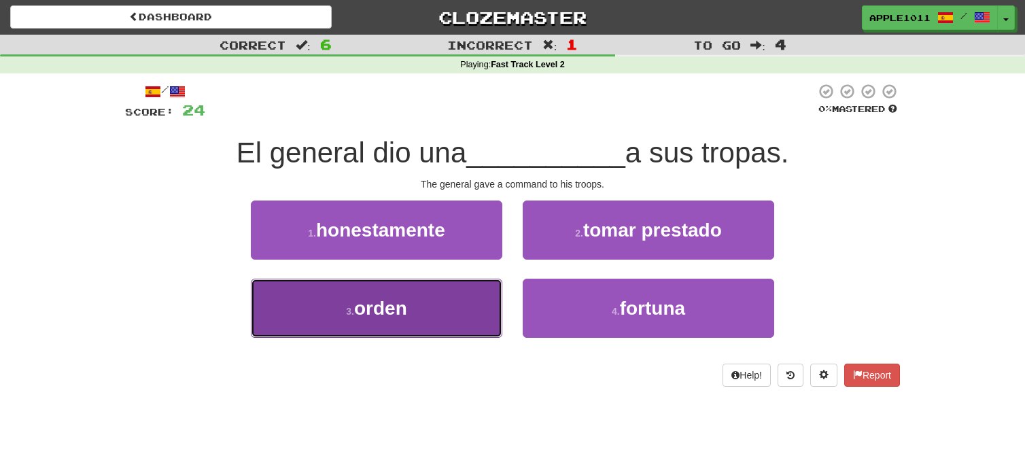
click at [393, 304] on span "orden" at bounding box center [380, 308] width 53 height 21
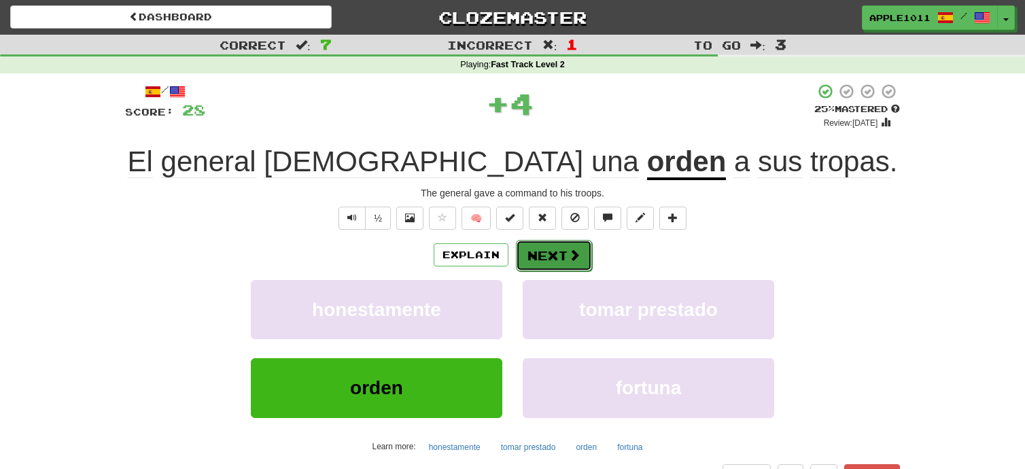
click at [545, 256] on button "Next" at bounding box center [554, 255] width 76 height 31
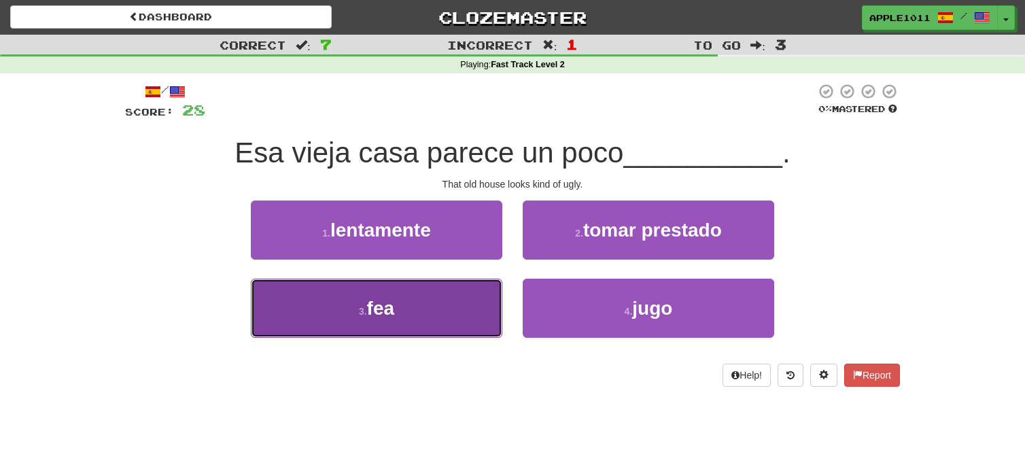
click at [372, 315] on span "fea" at bounding box center [380, 308] width 27 height 21
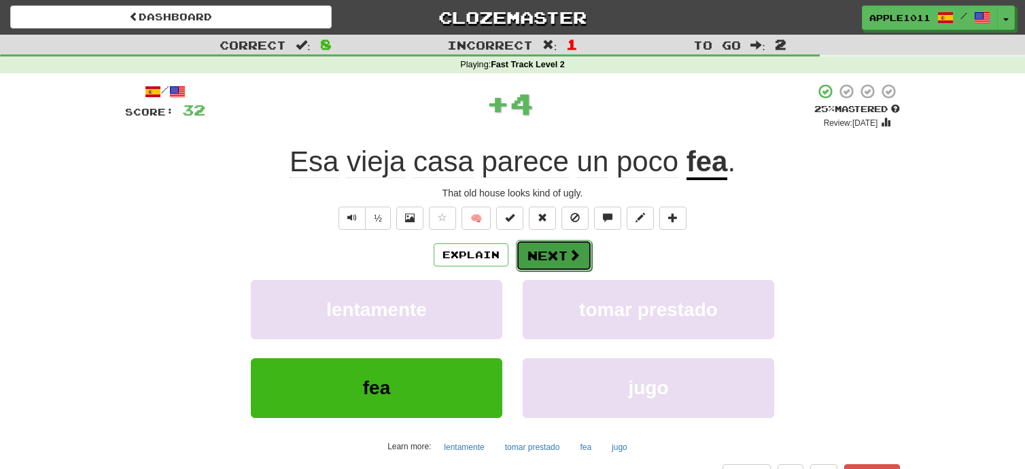
click at [542, 255] on button "Next" at bounding box center [554, 255] width 76 height 31
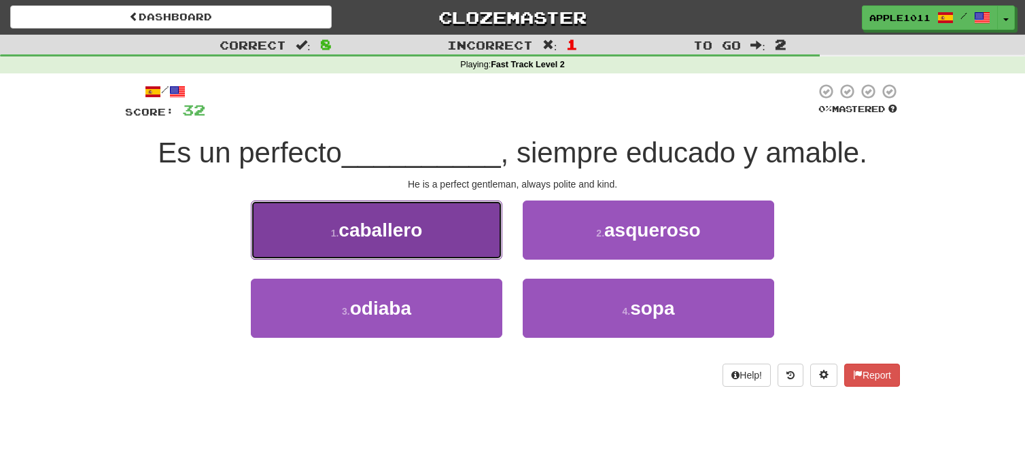
click at [391, 237] on span "caballero" at bounding box center [380, 229] width 84 height 21
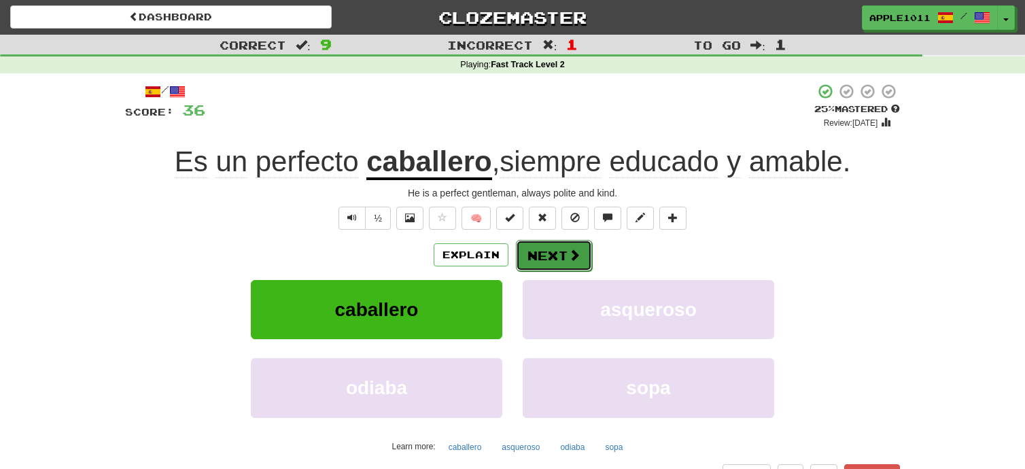
click at [543, 255] on button "Next" at bounding box center [554, 255] width 76 height 31
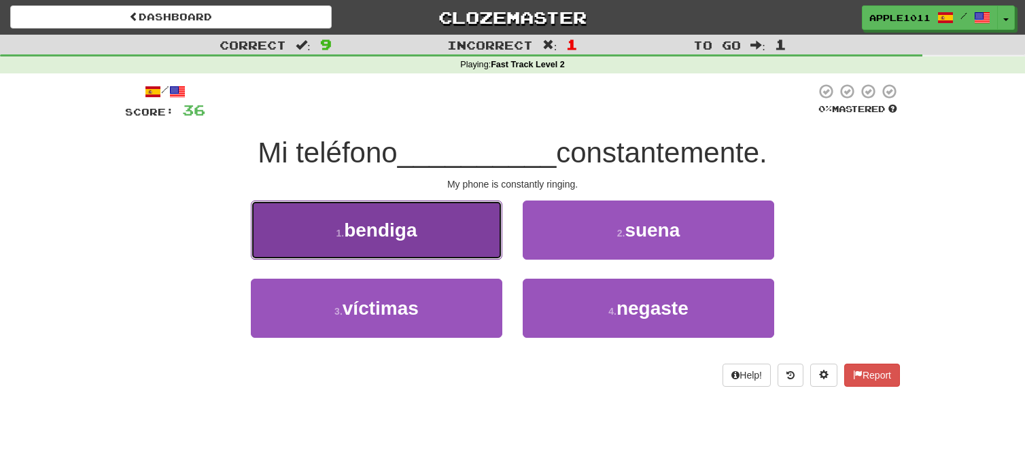
drag, startPoint x: 389, startPoint y: 237, endPoint x: 374, endPoint y: 232, distance: 16.3
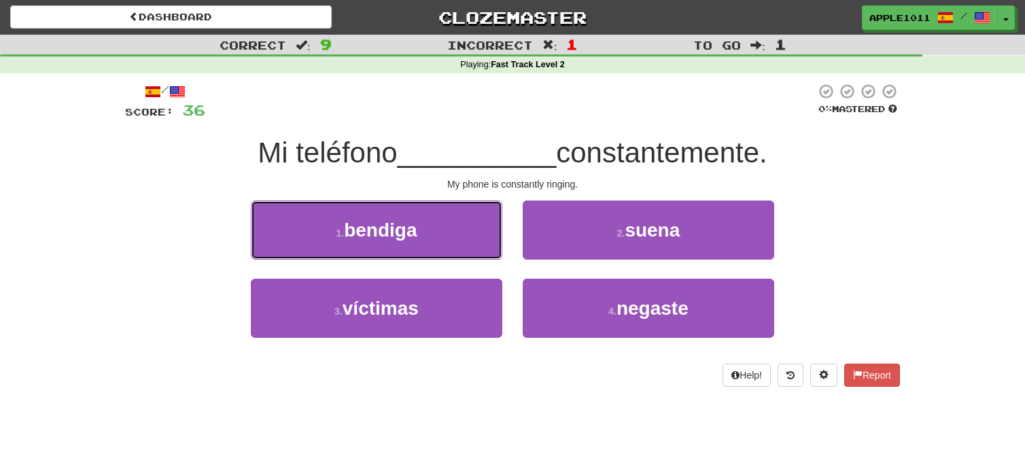
drag, startPoint x: 374, startPoint y: 232, endPoint x: 351, endPoint y: 232, distance: 23.1
click at [351, 232] on span "bendiga" at bounding box center [380, 229] width 73 height 21
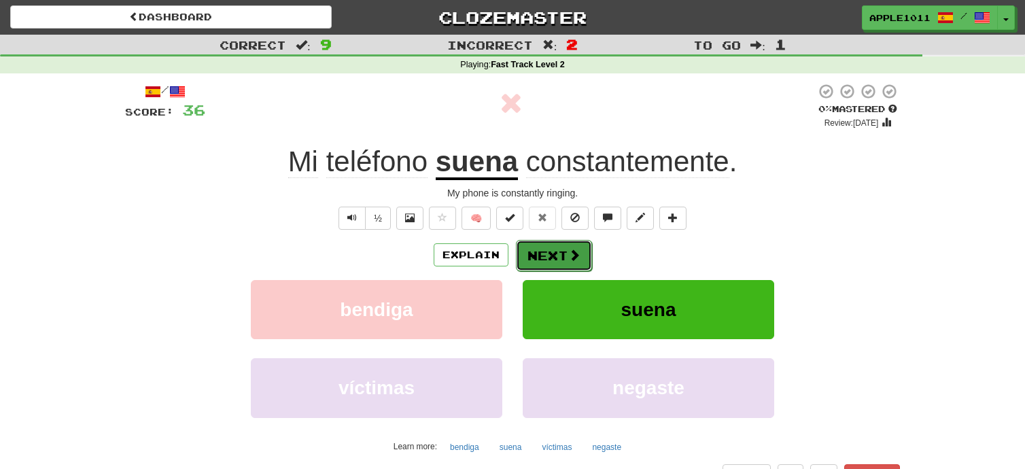
click at [550, 255] on button "Next" at bounding box center [554, 255] width 76 height 31
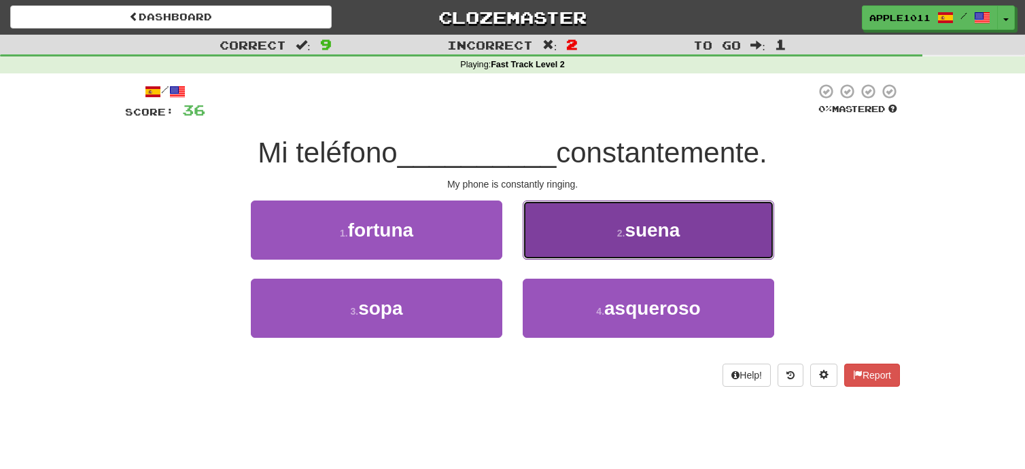
click at [646, 229] on span "suena" at bounding box center [651, 229] width 55 height 21
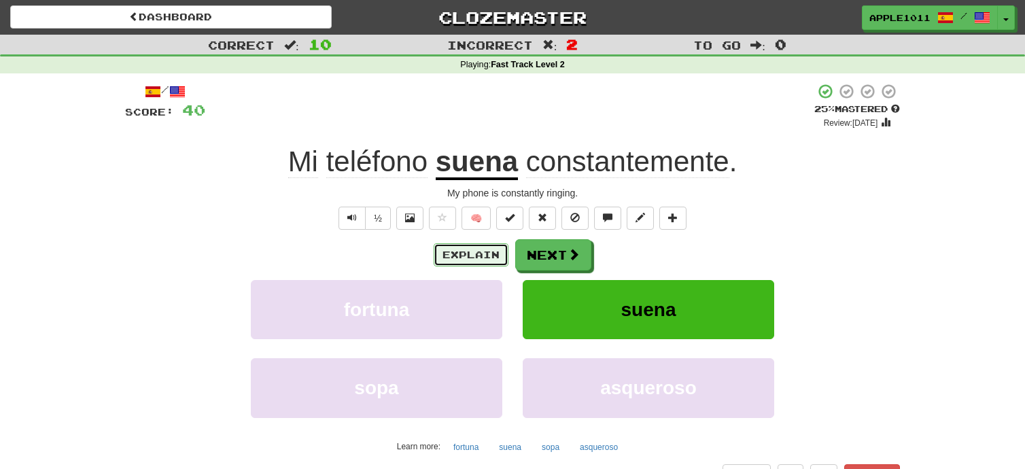
click at [481, 253] on button "Explain" at bounding box center [470, 254] width 75 height 23
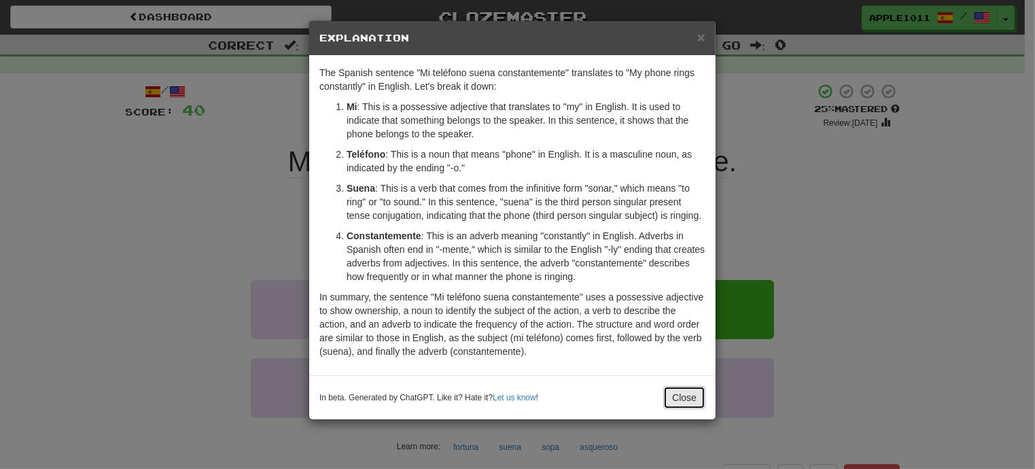
click at [685, 402] on button "Close" at bounding box center [684, 397] width 42 height 23
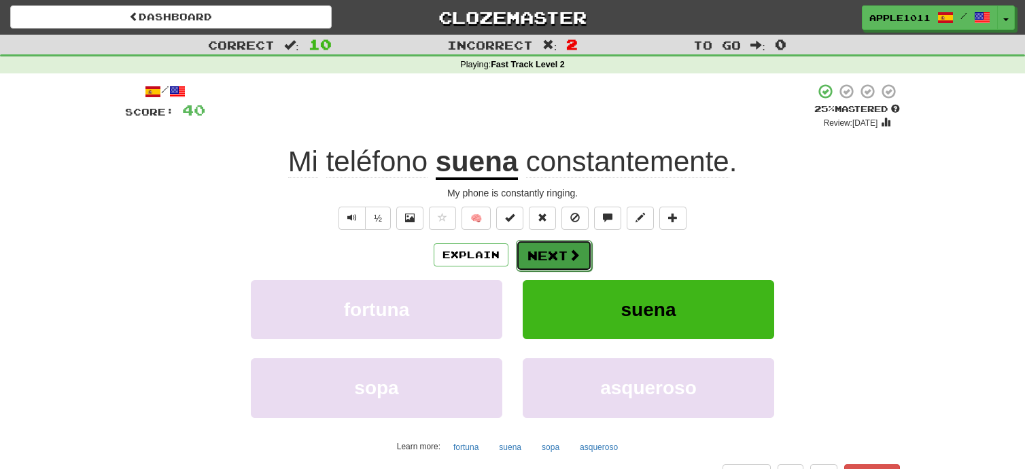
click at [557, 250] on button "Next" at bounding box center [554, 255] width 76 height 31
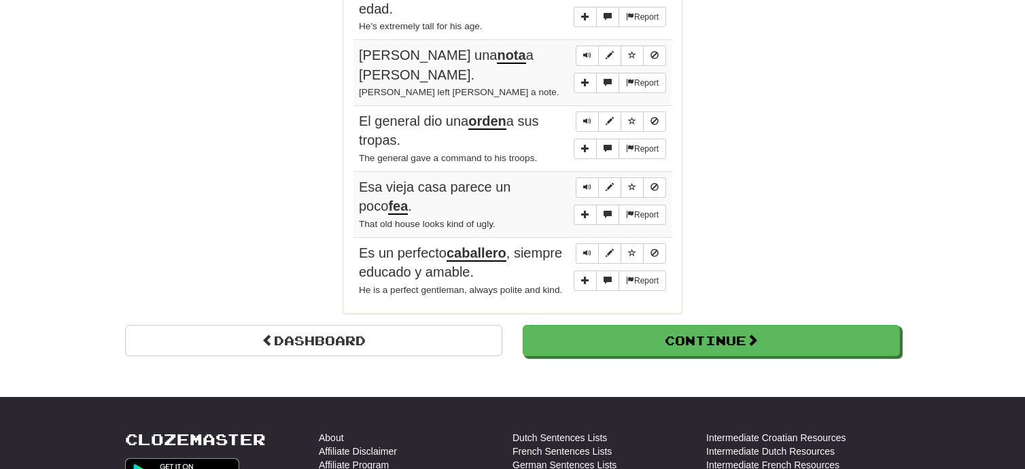
scroll to position [1201, 0]
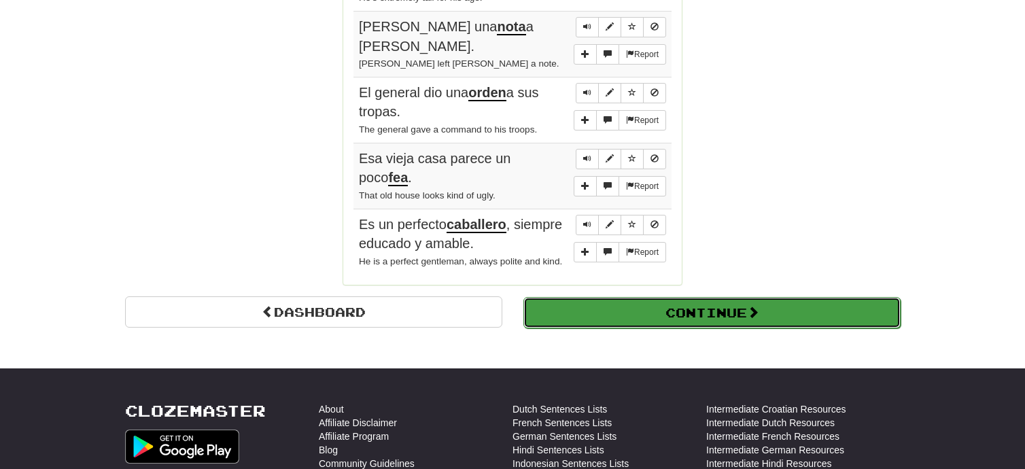
drag, startPoint x: 702, startPoint y: 313, endPoint x: 673, endPoint y: 312, distance: 28.5
drag, startPoint x: 673, startPoint y: 312, endPoint x: 650, endPoint y: 305, distance: 24.1
click at [650, 305] on button "Continue" at bounding box center [711, 312] width 377 height 31
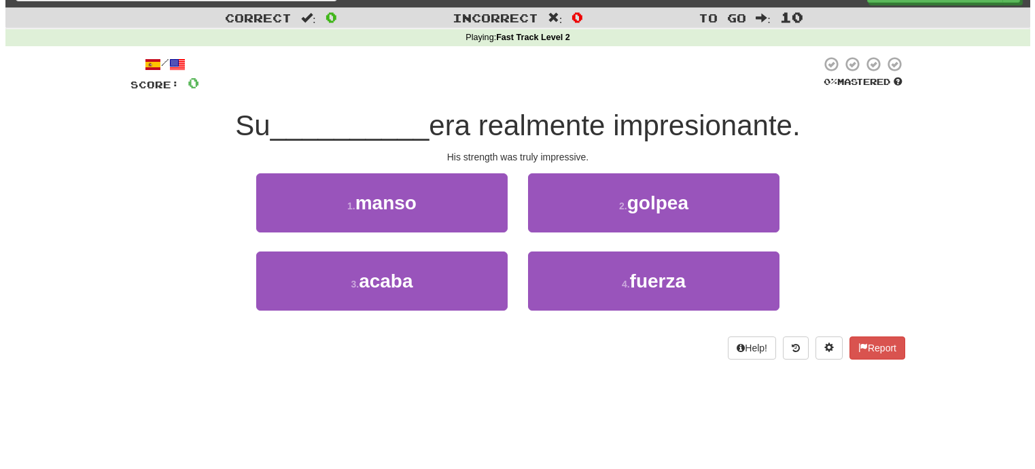
scroll to position [0, 0]
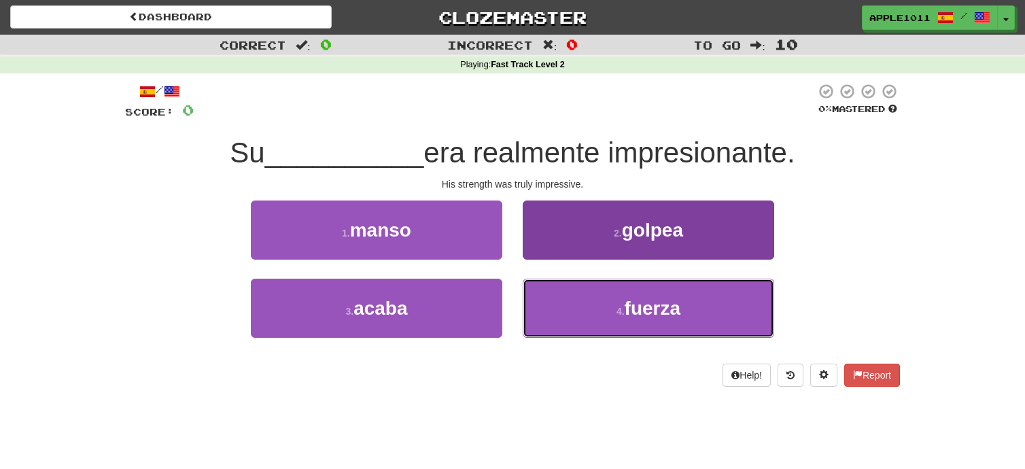
drag, startPoint x: 631, startPoint y: 302, endPoint x: 619, endPoint y: 302, distance: 12.2
click at [619, 302] on button "4 . fuerza" at bounding box center [647, 308] width 251 height 59
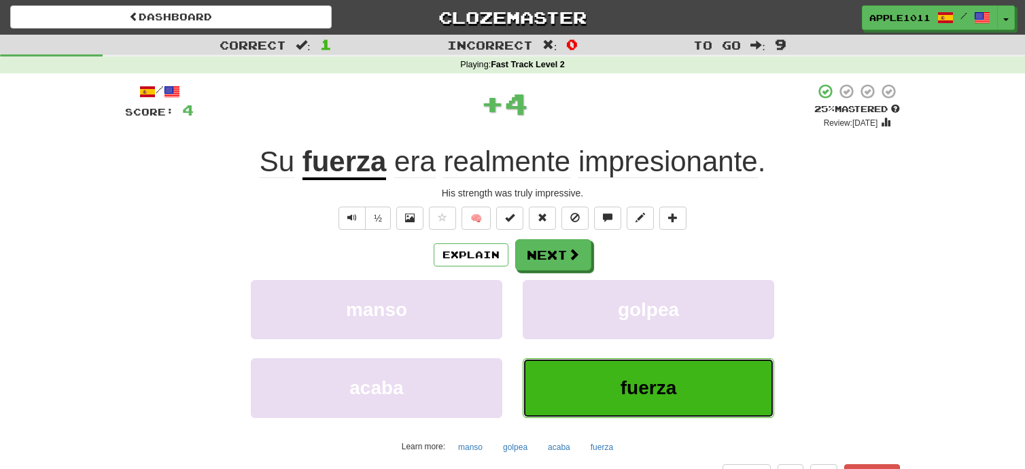
click at [599, 391] on button "fuerza" at bounding box center [647, 387] width 251 height 59
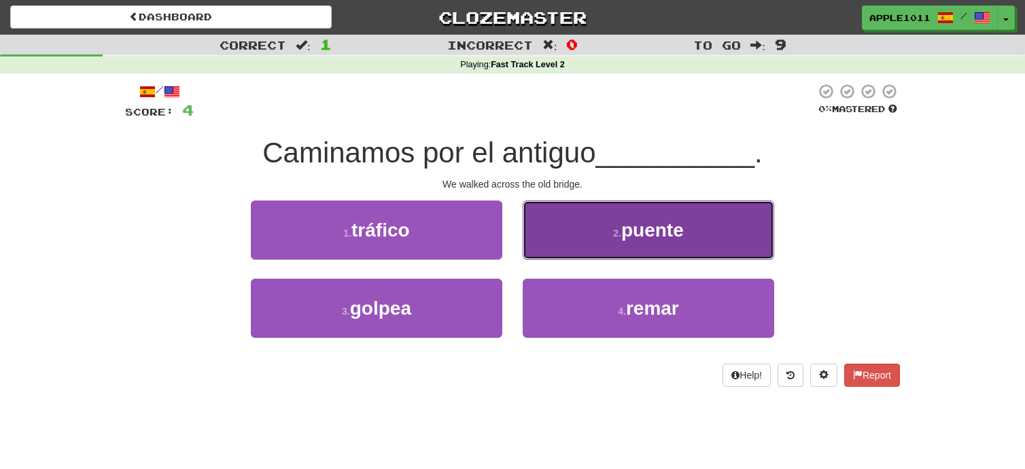
click at [661, 236] on span "puente" at bounding box center [652, 229] width 63 height 21
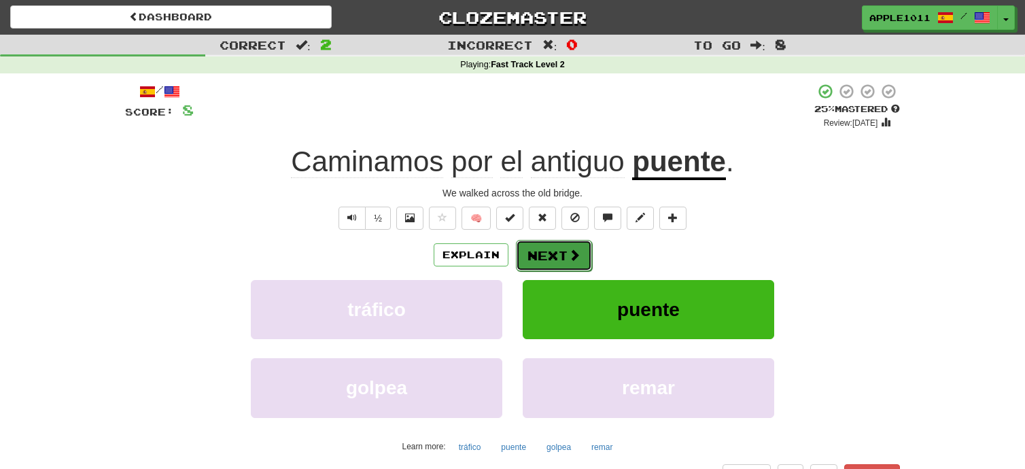
drag, startPoint x: 554, startPoint y: 258, endPoint x: 535, endPoint y: 258, distance: 19.0
click at [535, 258] on button "Next" at bounding box center [554, 255] width 76 height 31
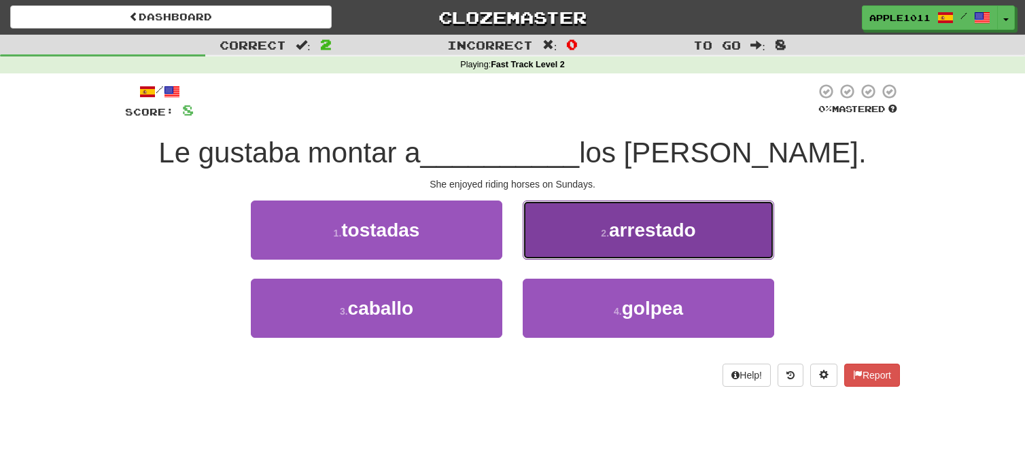
click at [622, 230] on span "arrestado" at bounding box center [652, 229] width 87 height 21
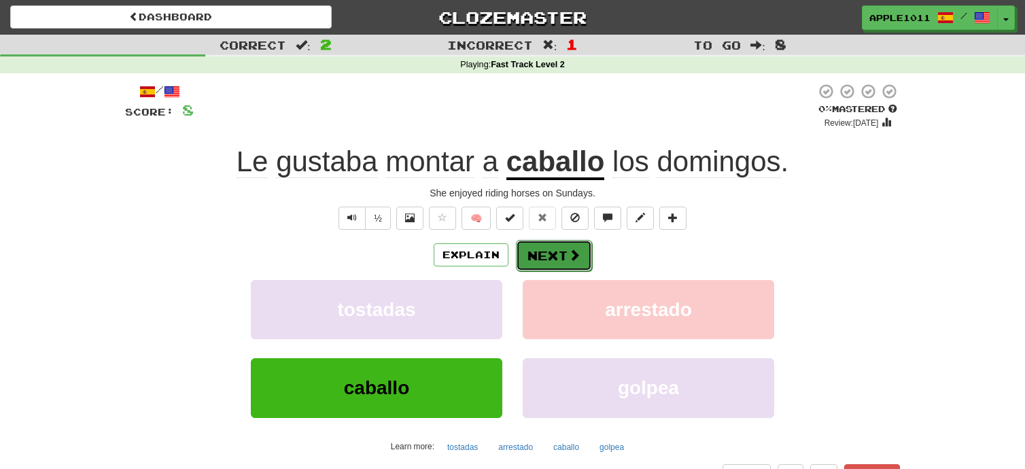
click at [550, 258] on button "Next" at bounding box center [554, 255] width 76 height 31
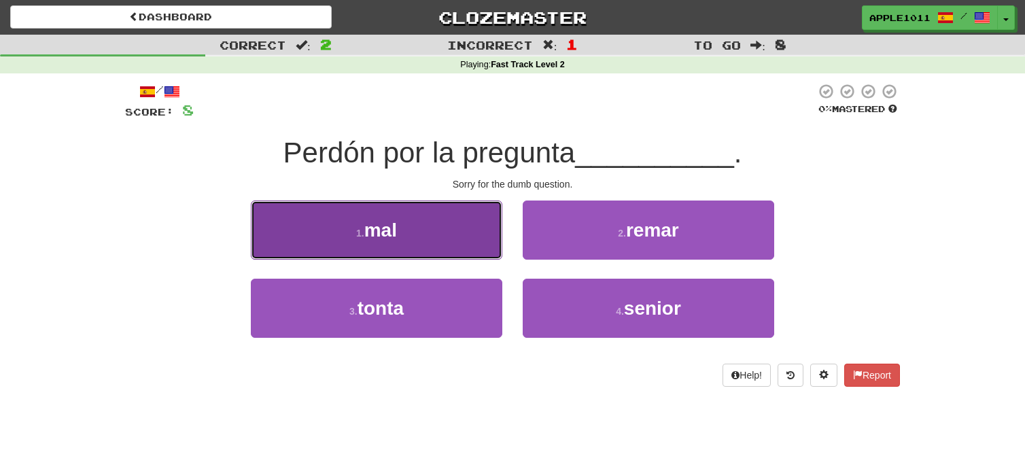
click at [384, 231] on span "mal" at bounding box center [380, 229] width 33 height 21
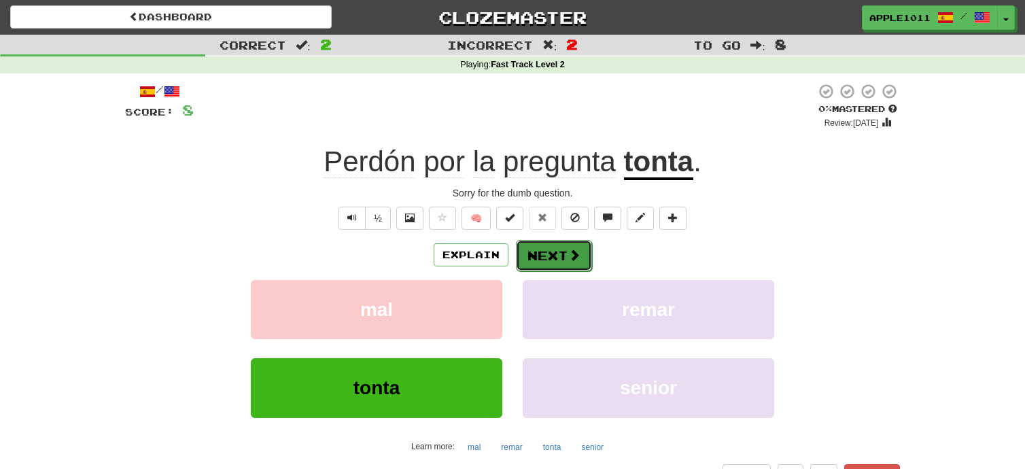
click at [550, 251] on button "Next" at bounding box center [554, 255] width 76 height 31
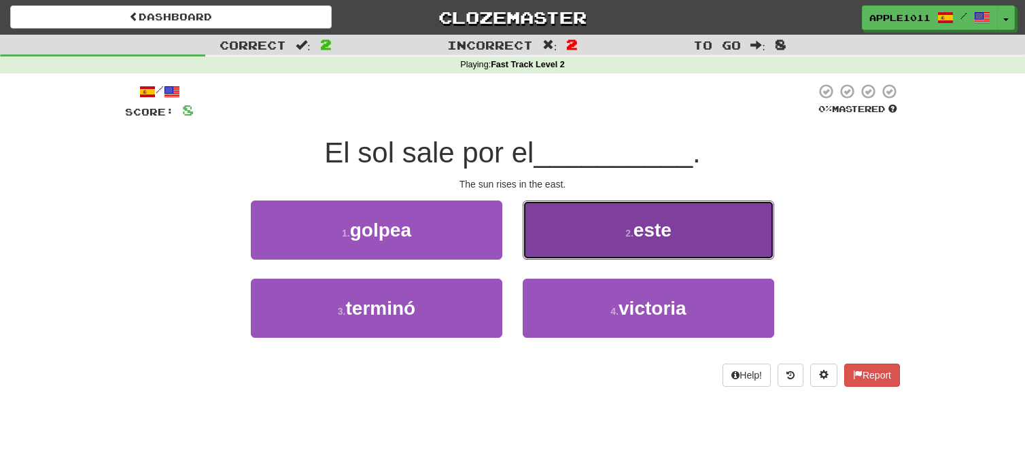
click at [660, 234] on span "este" at bounding box center [652, 229] width 38 height 21
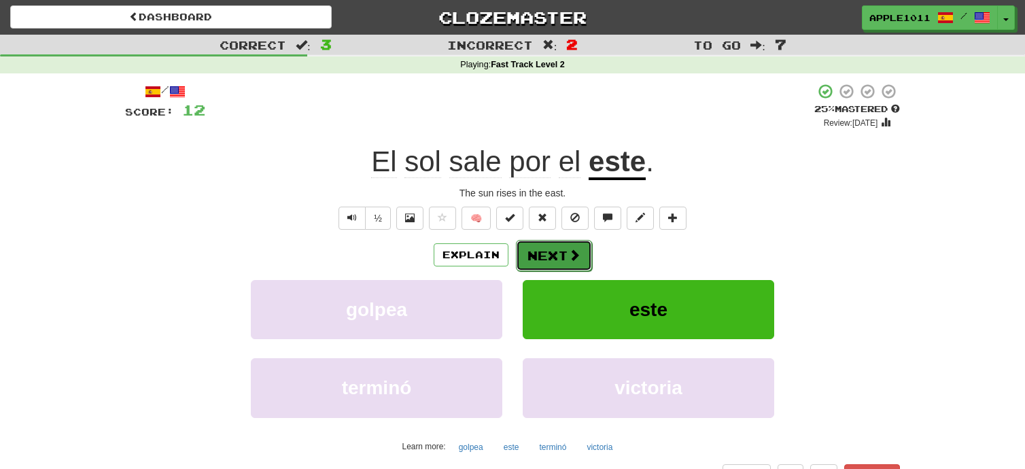
click at [554, 253] on button "Next" at bounding box center [554, 255] width 76 height 31
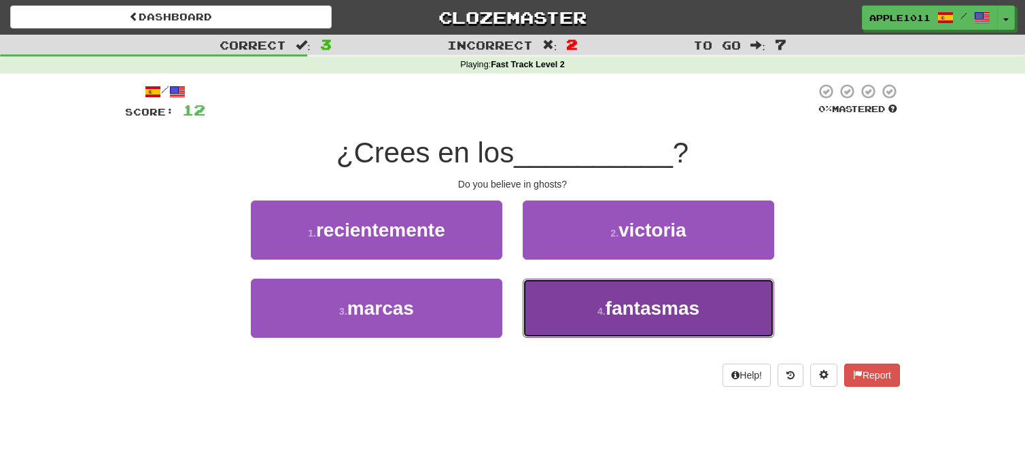
click at [640, 305] on span "fantasmas" at bounding box center [652, 308] width 94 height 21
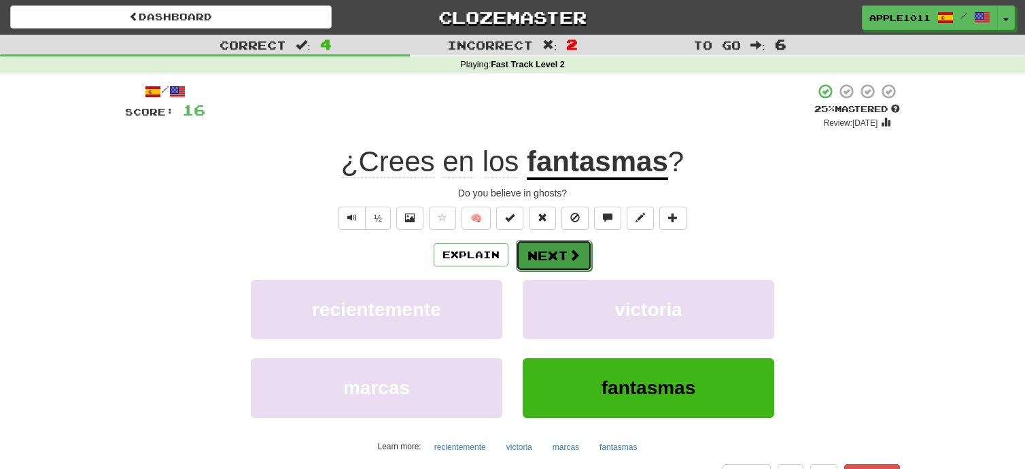
click at [548, 255] on button "Next" at bounding box center [554, 255] width 76 height 31
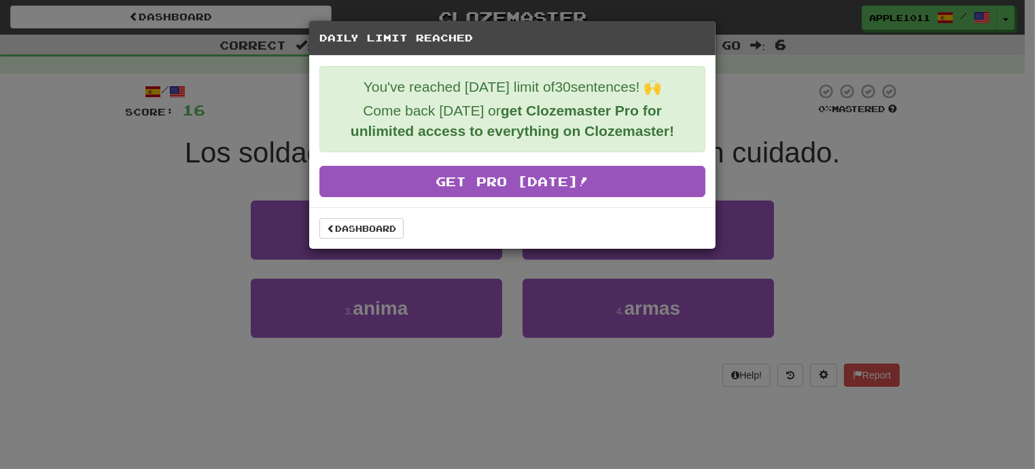
click at [864, 279] on div "Daily Limit Reached You've reached [DATE] limit of 30 sentences! 🙌 Come back [D…" at bounding box center [517, 234] width 1035 height 469
click at [188, 258] on div "Daily Limit Reached You've reached [DATE] limit of 30 sentences! 🙌 Come back [D…" at bounding box center [517, 234] width 1035 height 469
